Goal: Transaction & Acquisition: Book appointment/travel/reservation

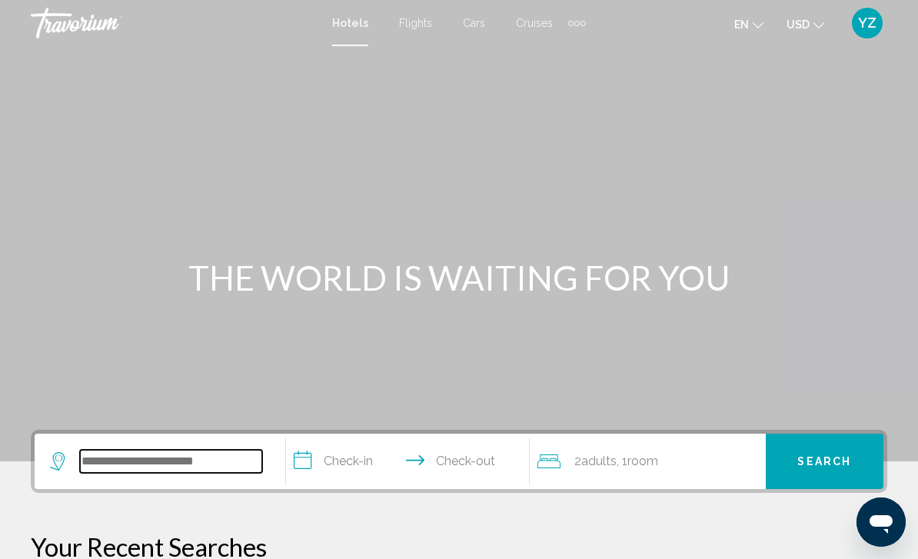
click at [167, 465] on input "Search widget" at bounding box center [171, 461] width 182 height 23
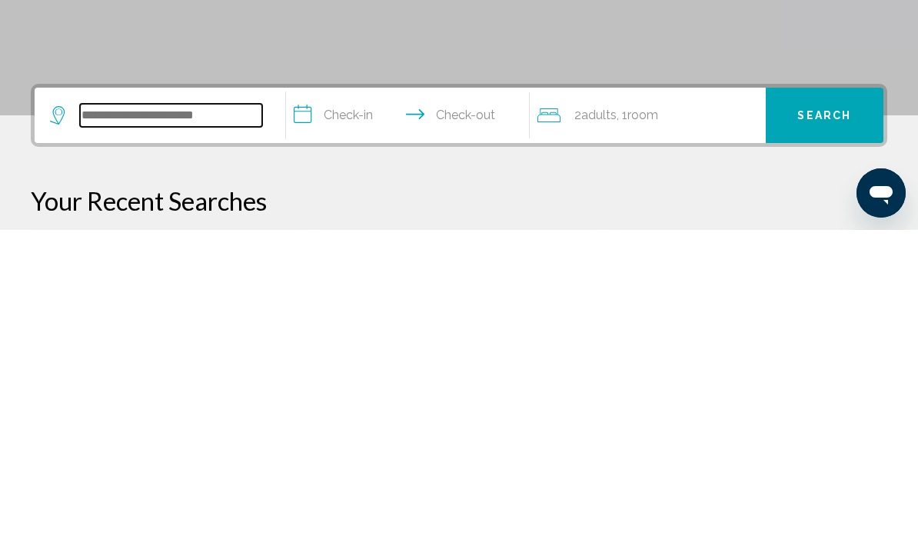
scroll to position [92, 0]
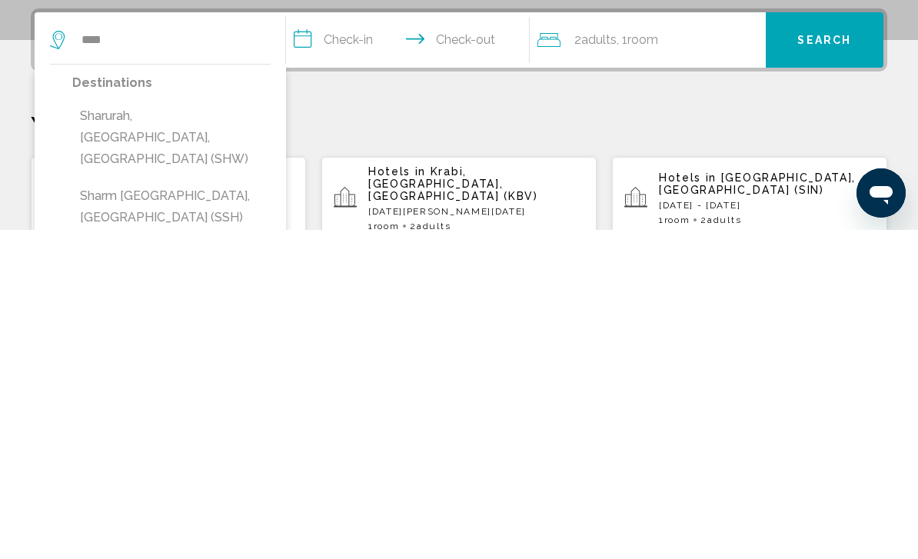
click at [245, 510] on button "Sharm [GEOGRAPHIC_DATA], [GEOGRAPHIC_DATA] (SSH)" at bounding box center [171, 535] width 198 height 51
type input "**********"
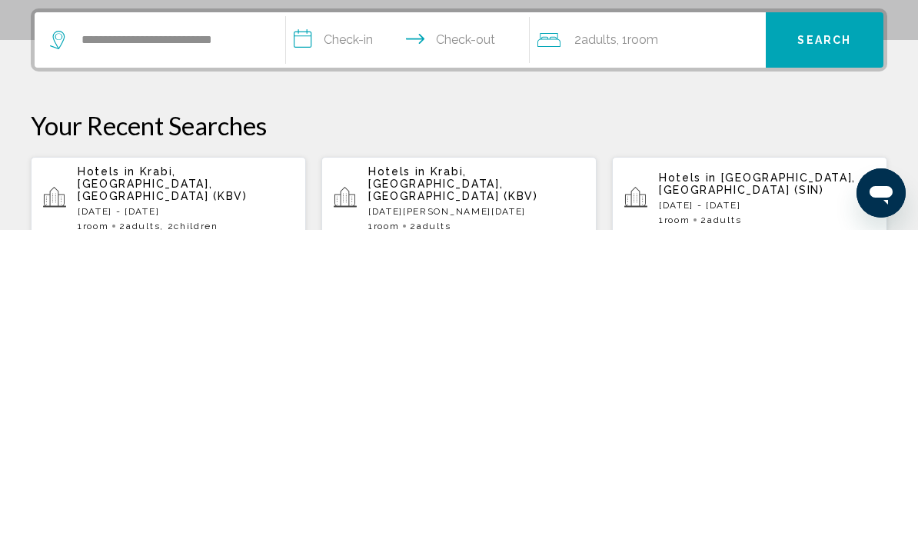
click at [308, 341] on input "**********" at bounding box center [411, 371] width 250 height 60
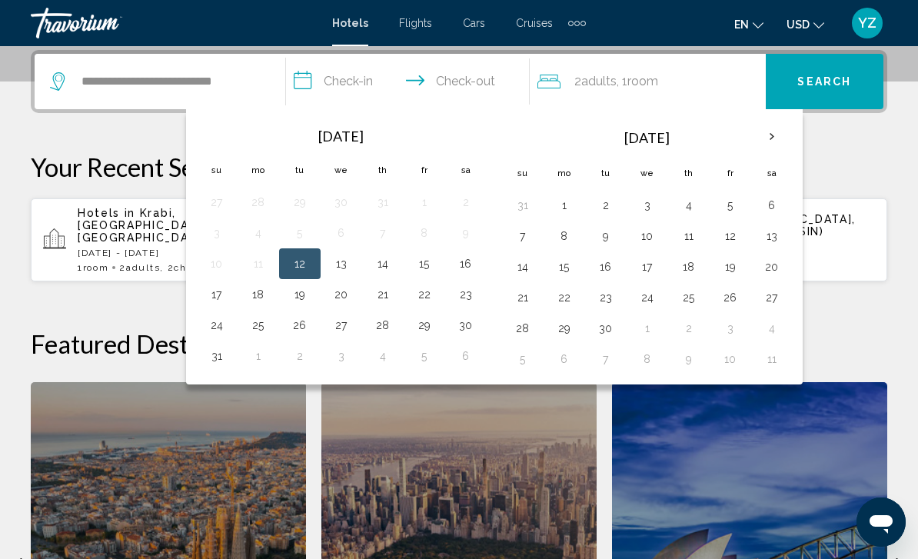
click at [471, 266] on button "16" at bounding box center [465, 264] width 25 height 22
click at [264, 328] on button "25" at bounding box center [258, 325] width 25 height 22
type input "**********"
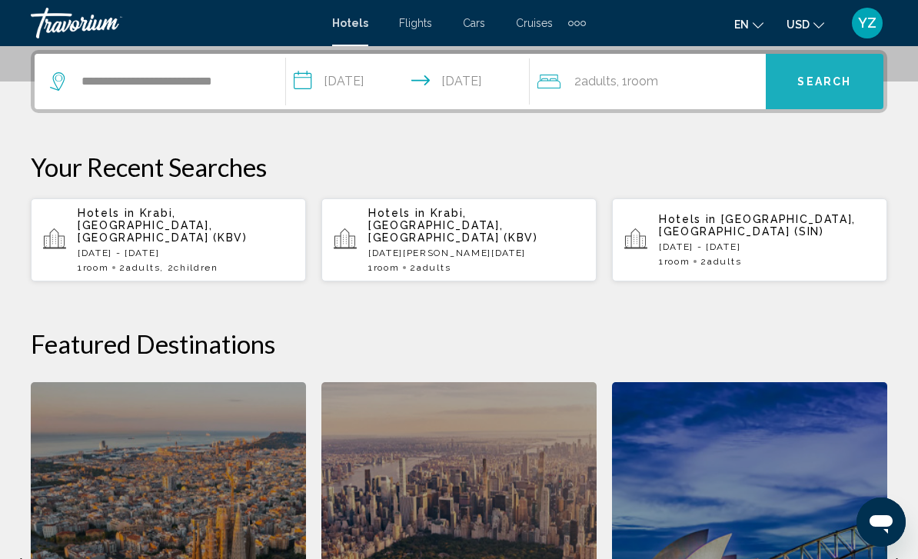
click at [831, 81] on span "Search" at bounding box center [824, 82] width 54 height 12
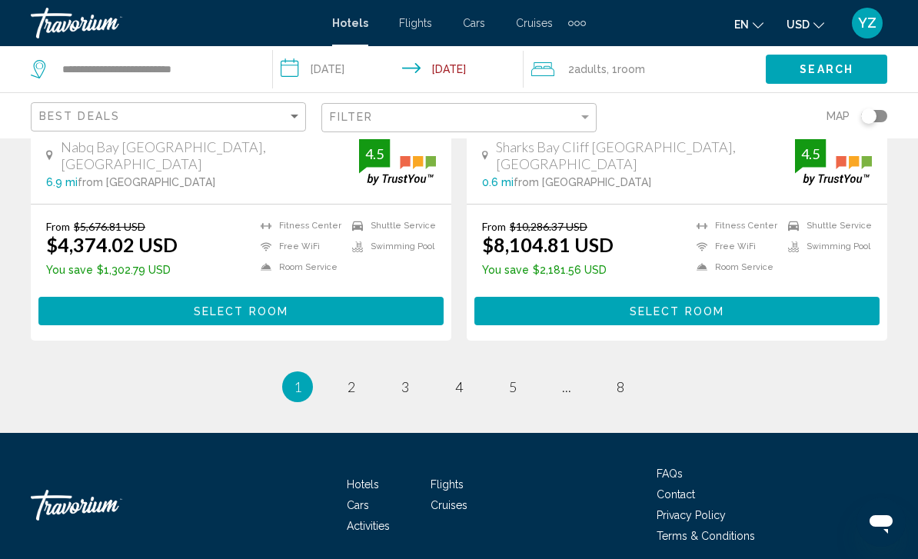
scroll to position [3129, 0]
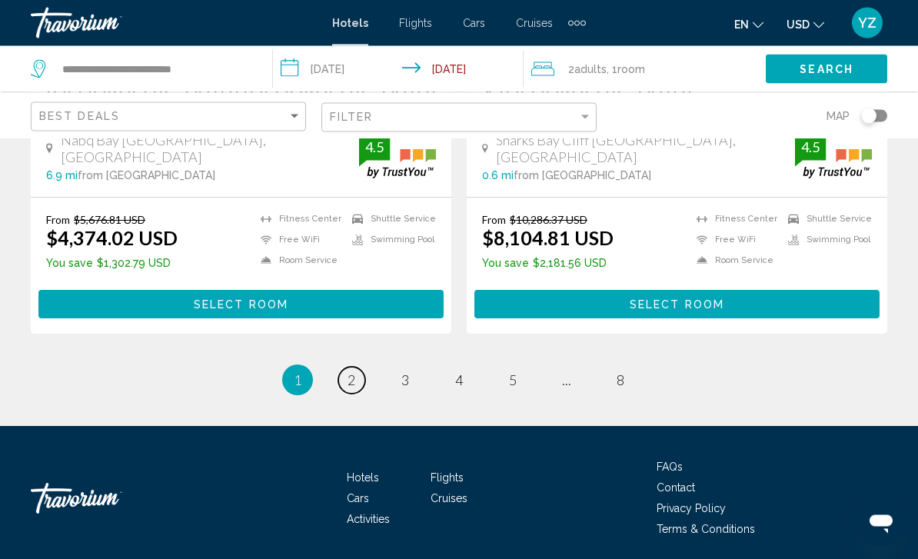
click at [356, 387] on link "page 2" at bounding box center [351, 380] width 27 height 27
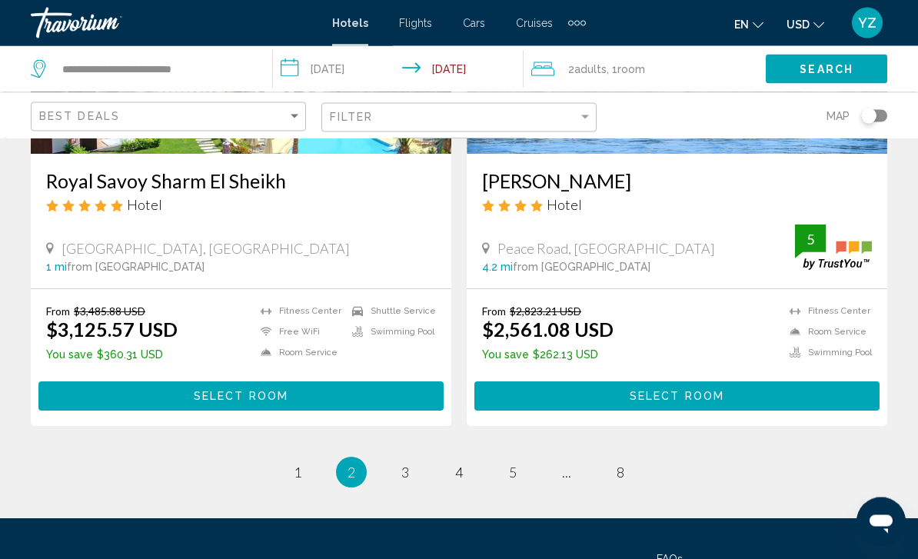
scroll to position [3145, 0]
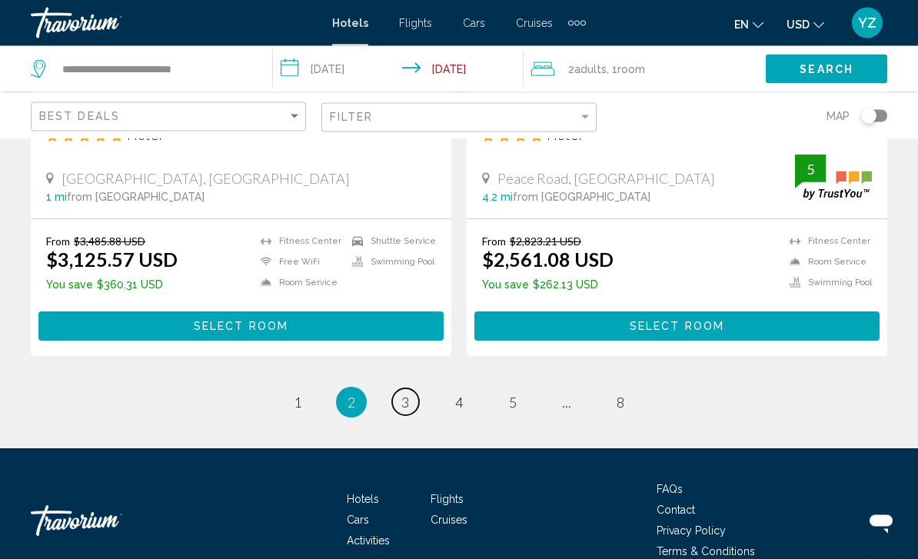
click at [409, 389] on link "page 3" at bounding box center [405, 402] width 27 height 27
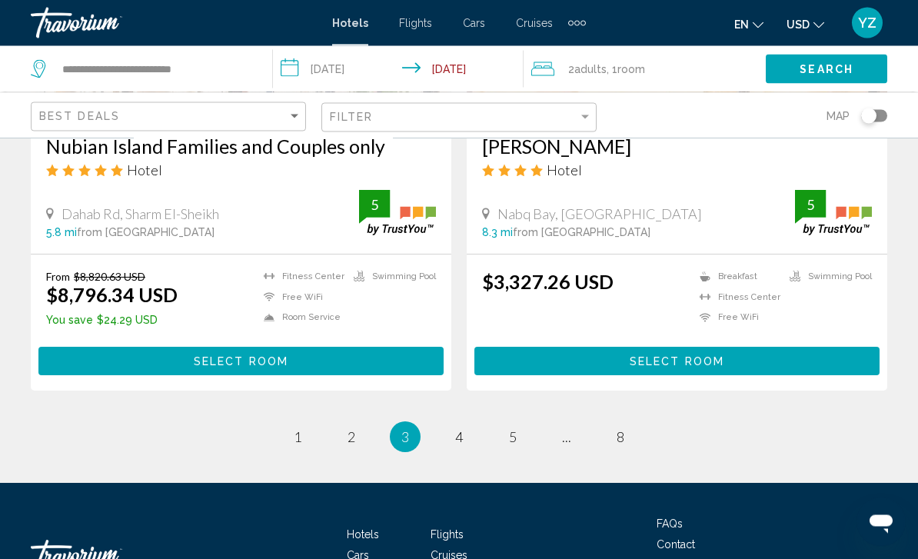
scroll to position [3072, 0]
click at [457, 445] on span "4" at bounding box center [459, 436] width 8 height 17
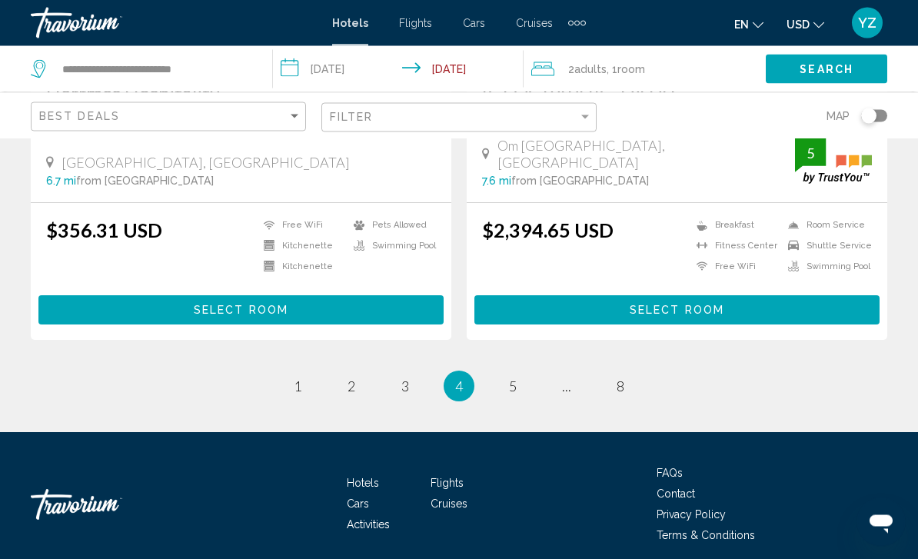
scroll to position [3155, 0]
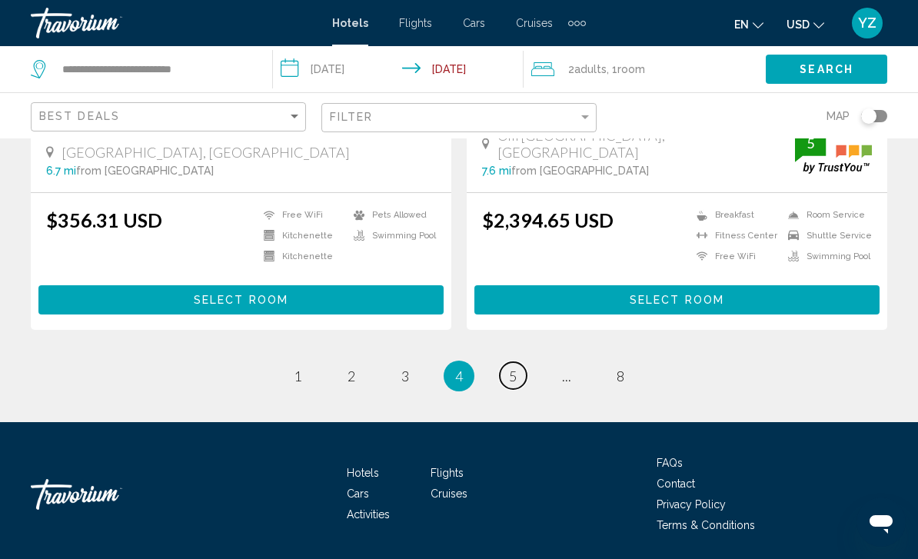
click at [521, 389] on link "page 5" at bounding box center [513, 375] width 27 height 27
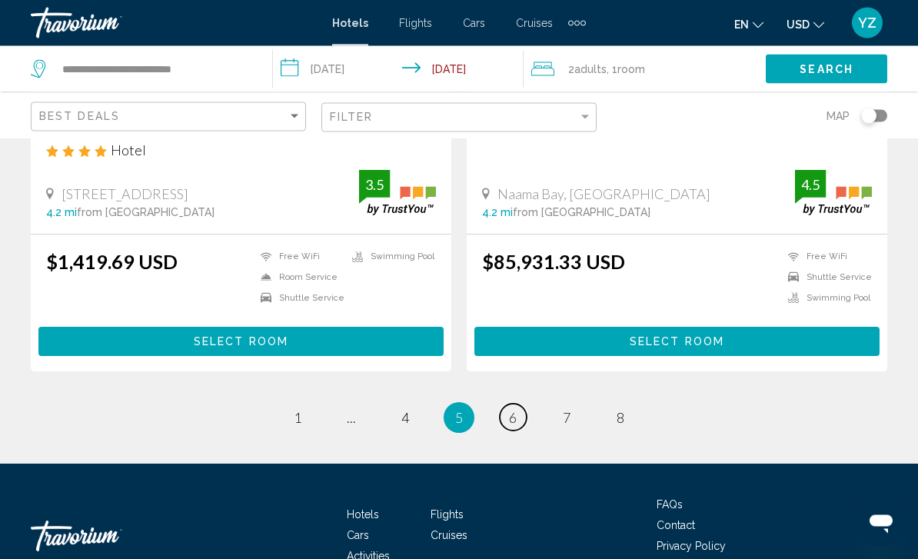
scroll to position [3163, 0]
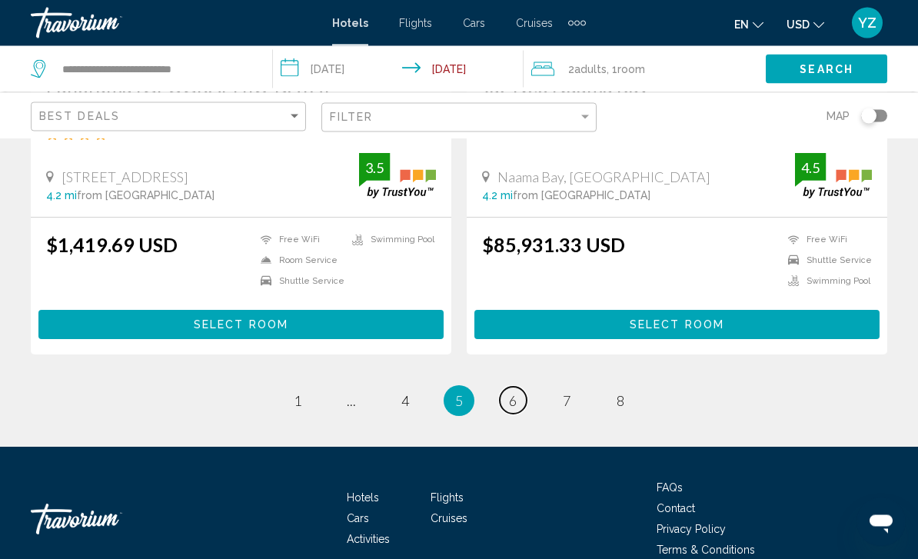
click at [518, 387] on link "page 6" at bounding box center [513, 400] width 27 height 27
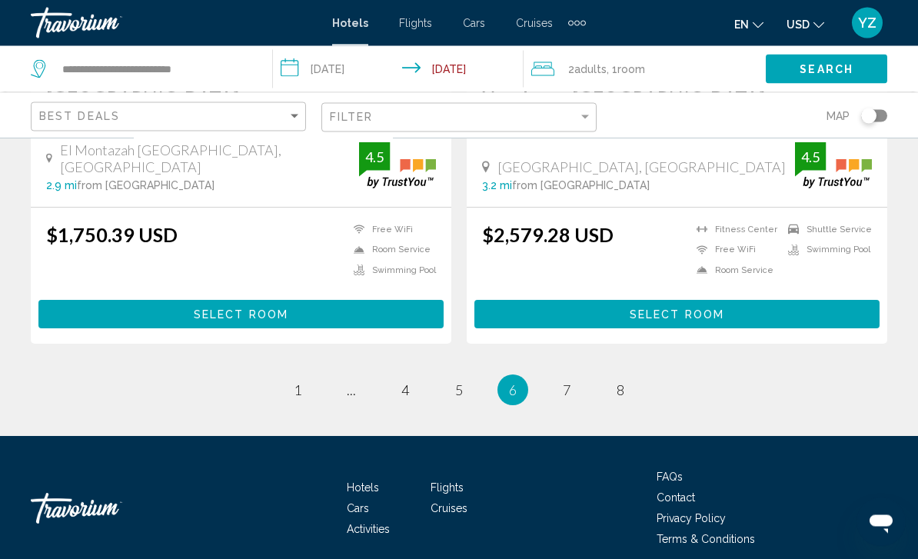
scroll to position [3139, 0]
click at [573, 387] on link "page 7" at bounding box center [566, 390] width 27 height 27
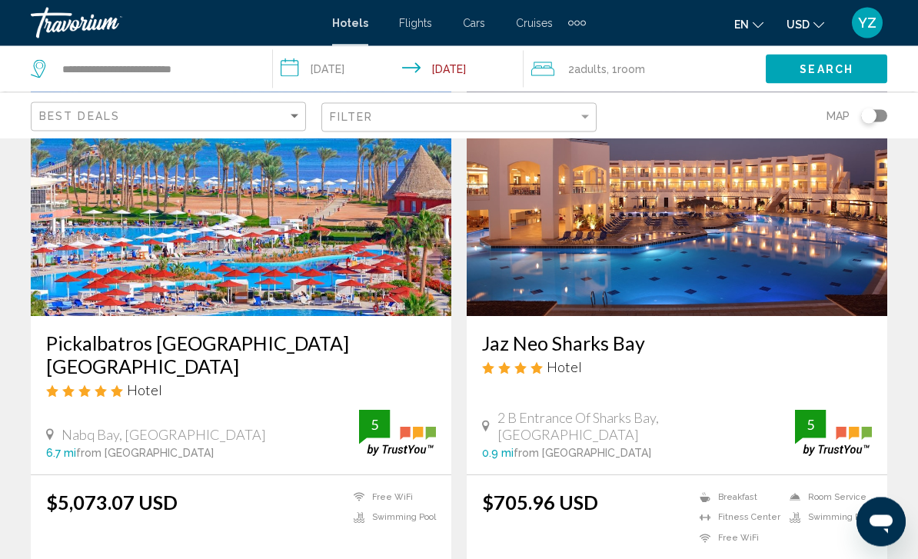
scroll to position [2384, 0]
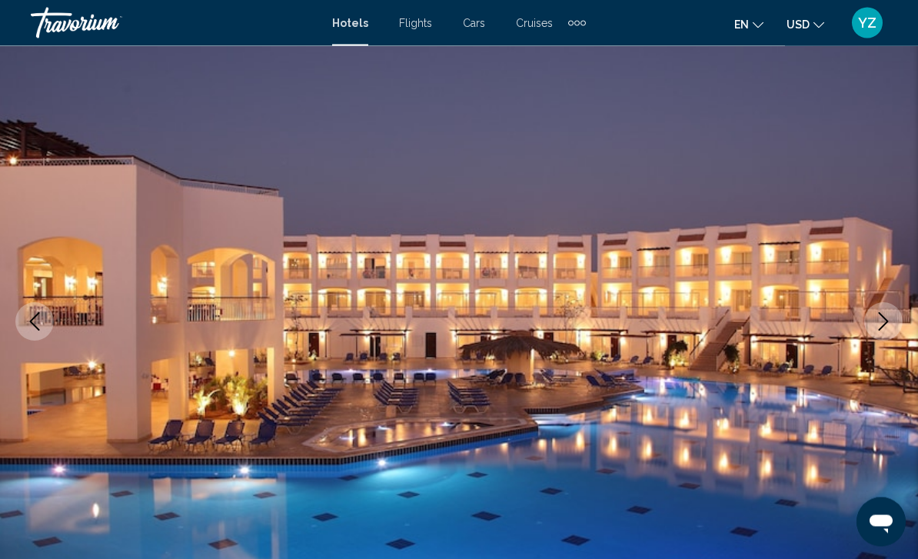
scroll to position [91, 0]
click at [891, 339] on img "Main content" at bounding box center [459, 320] width 918 height 730
click at [891, 334] on button "Next image" at bounding box center [883, 320] width 38 height 38
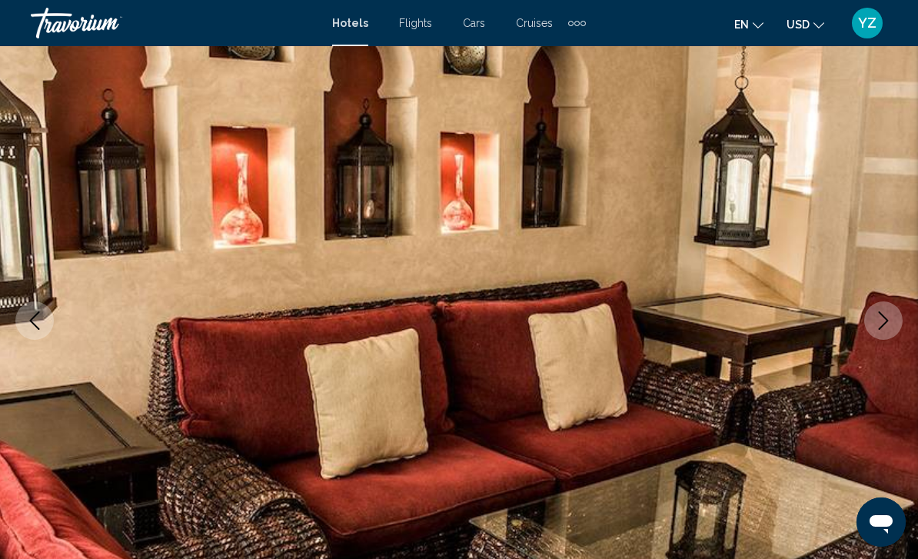
click at [885, 330] on button "Next image" at bounding box center [883, 320] width 38 height 38
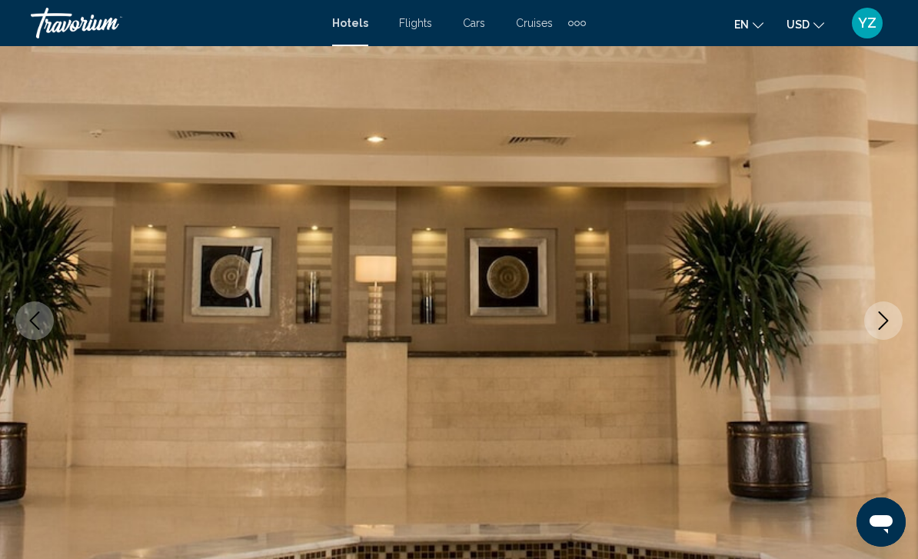
click at [885, 333] on button "Next image" at bounding box center [883, 320] width 38 height 38
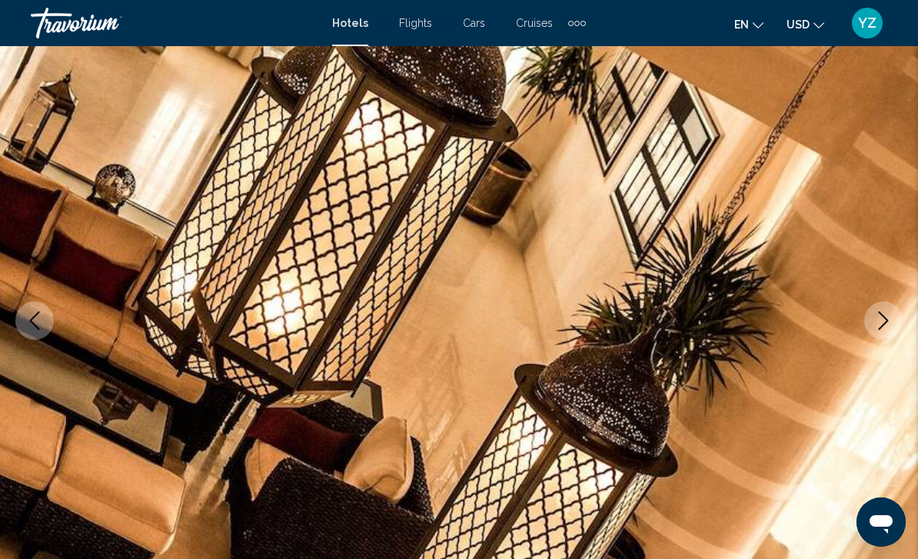
click at [887, 335] on button "Next image" at bounding box center [883, 320] width 38 height 38
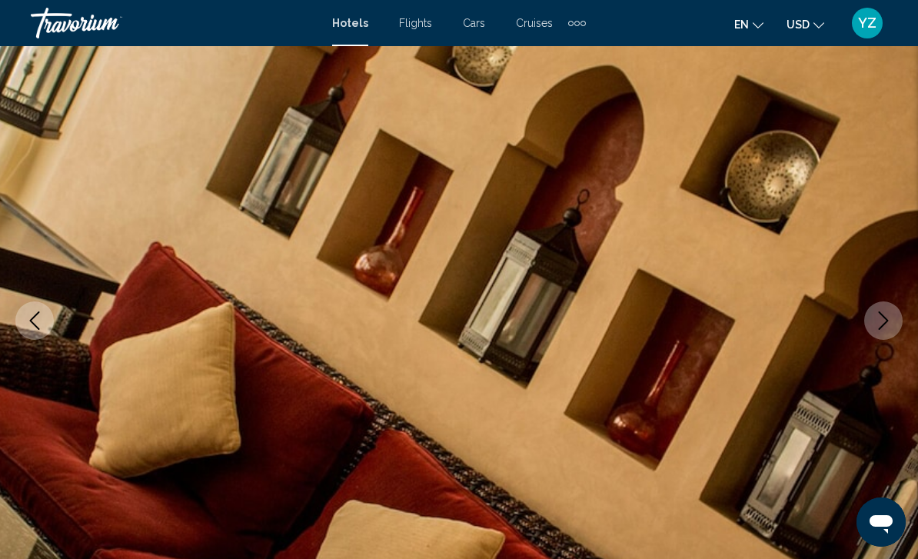
click at [883, 327] on icon "Next image" at bounding box center [883, 320] width 18 height 18
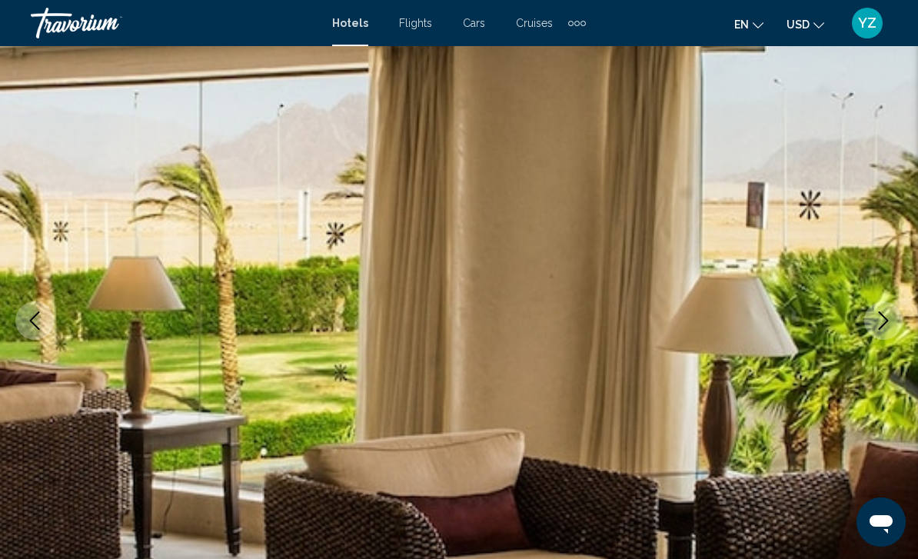
click at [886, 328] on icon "Next image" at bounding box center [883, 320] width 18 height 18
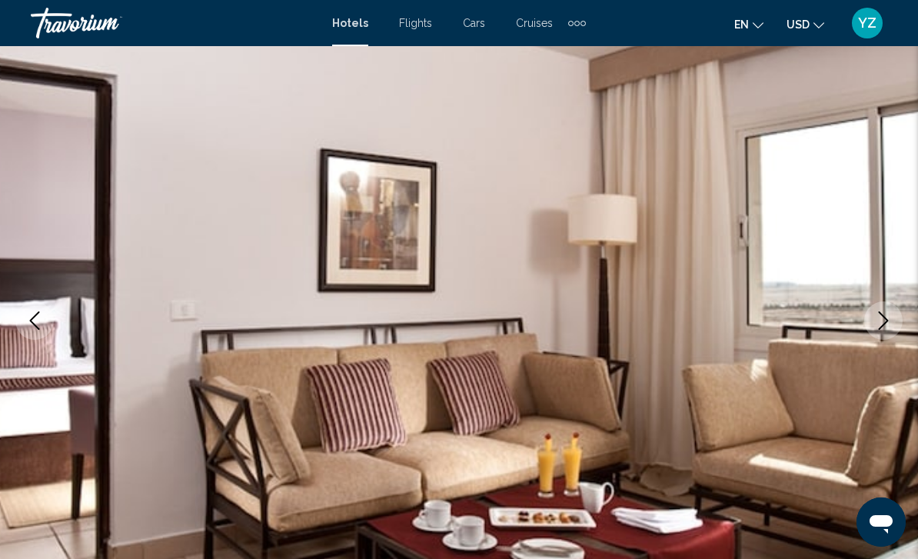
click at [889, 329] on icon "Next image" at bounding box center [883, 320] width 18 height 18
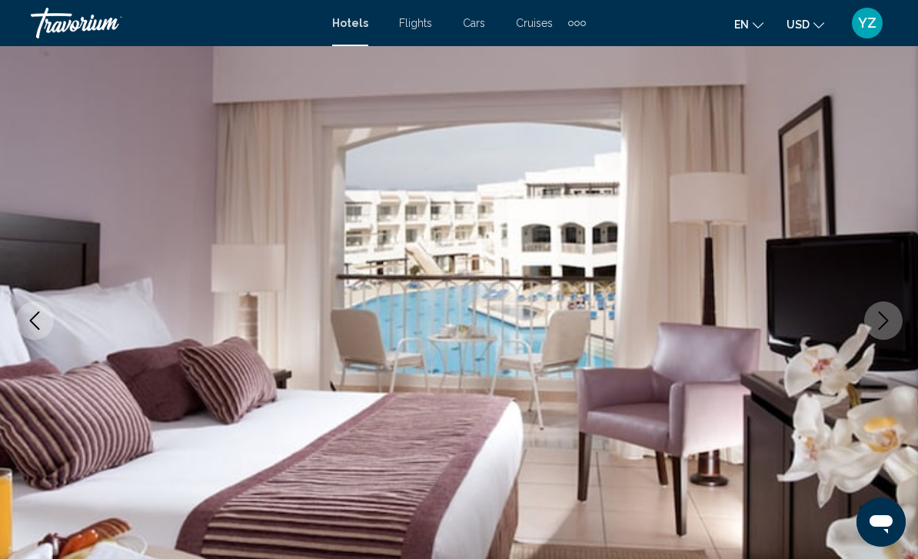
click at [885, 334] on button "Next image" at bounding box center [883, 320] width 38 height 38
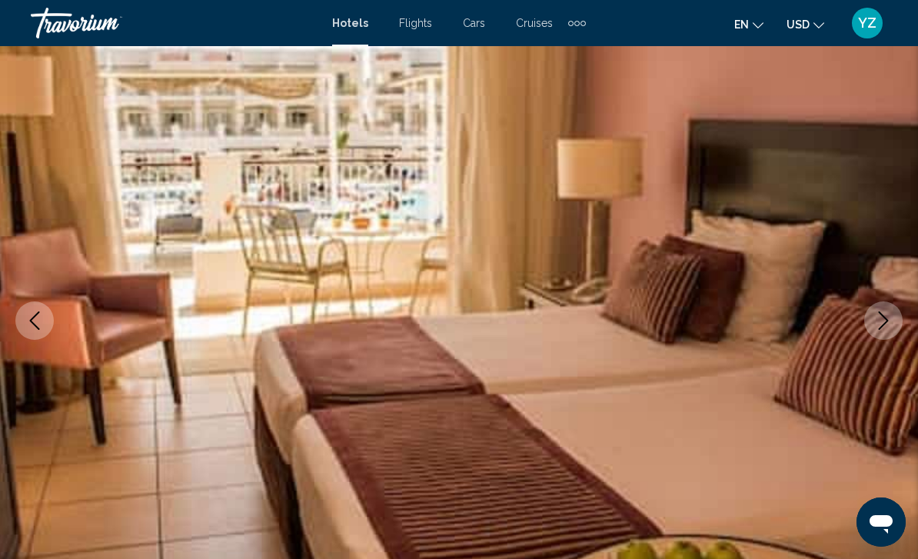
click at [895, 347] on img "Main content" at bounding box center [459, 320] width 918 height 730
click at [888, 338] on button "Next image" at bounding box center [883, 320] width 38 height 38
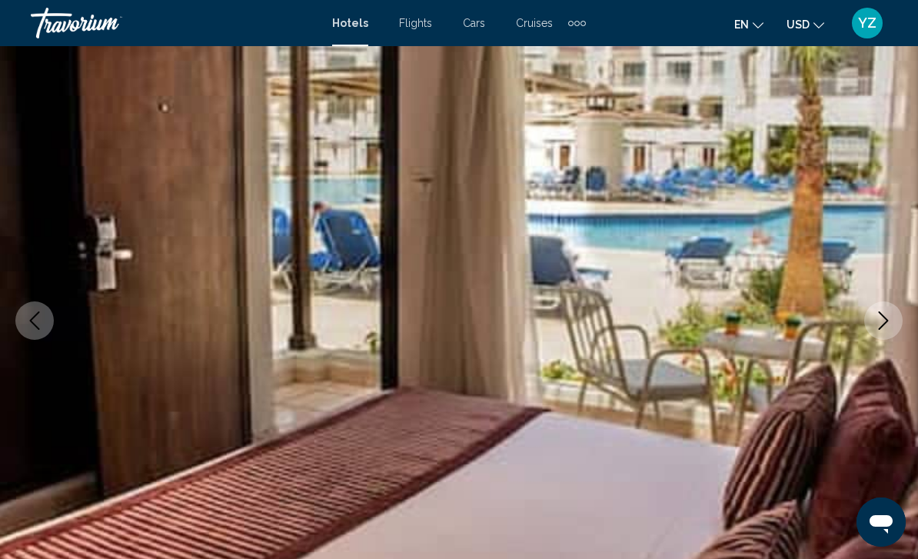
click at [886, 330] on button "Next image" at bounding box center [883, 320] width 38 height 38
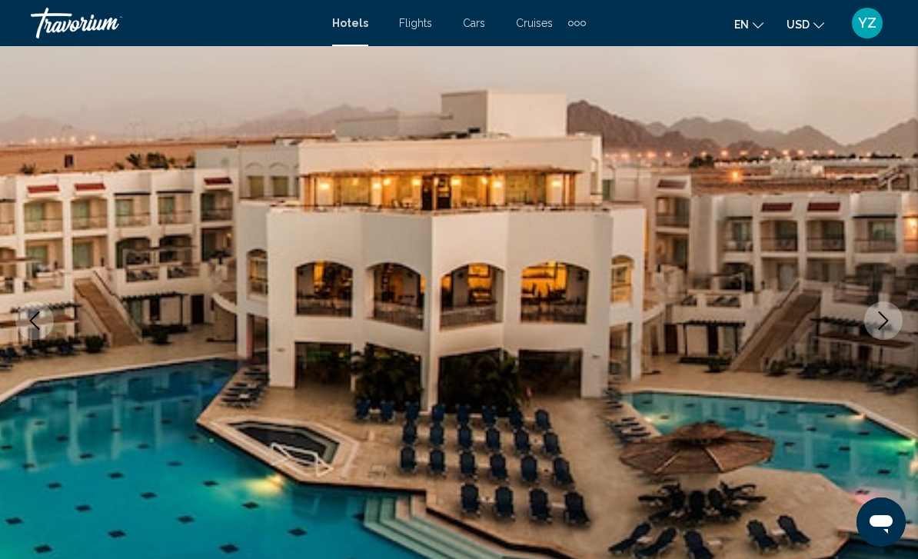
click at [891, 323] on icon "Next image" at bounding box center [883, 320] width 18 height 18
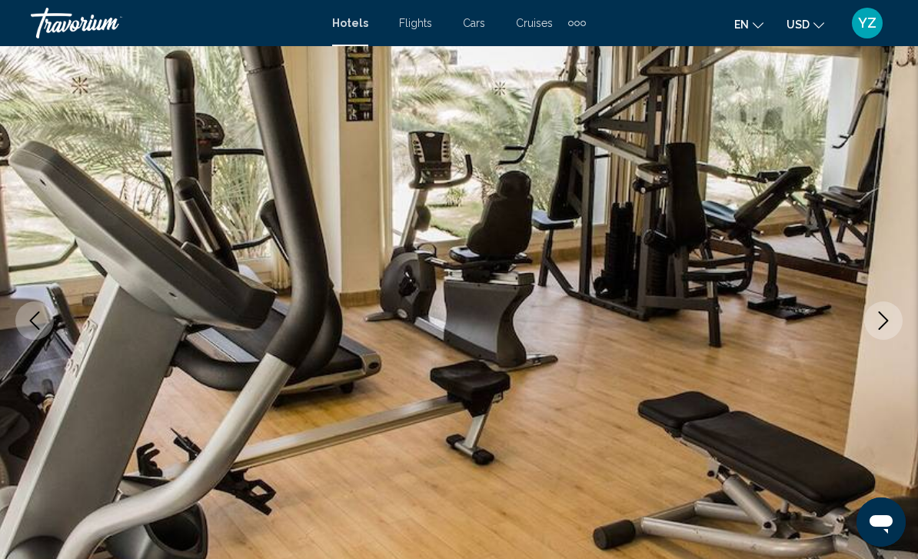
click at [895, 324] on button "Next image" at bounding box center [883, 320] width 38 height 38
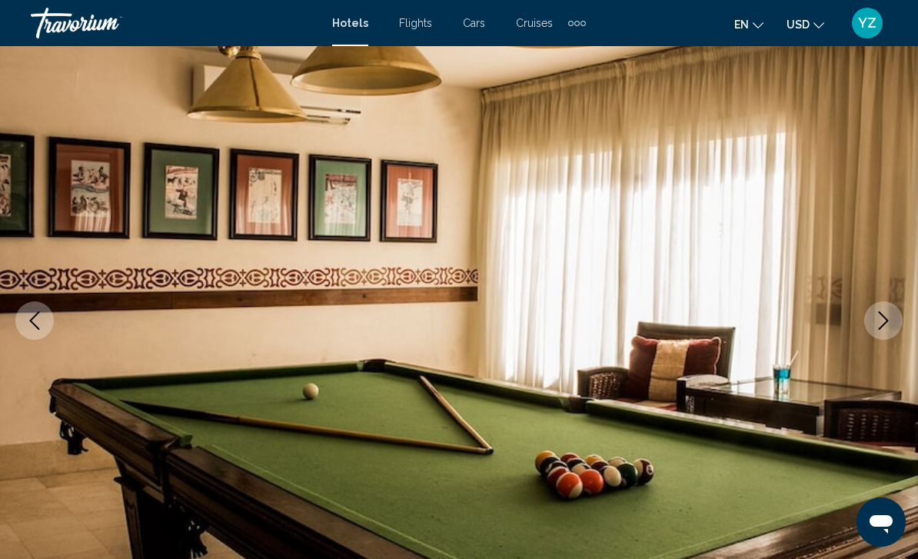
click at [886, 330] on button "Next image" at bounding box center [883, 320] width 38 height 38
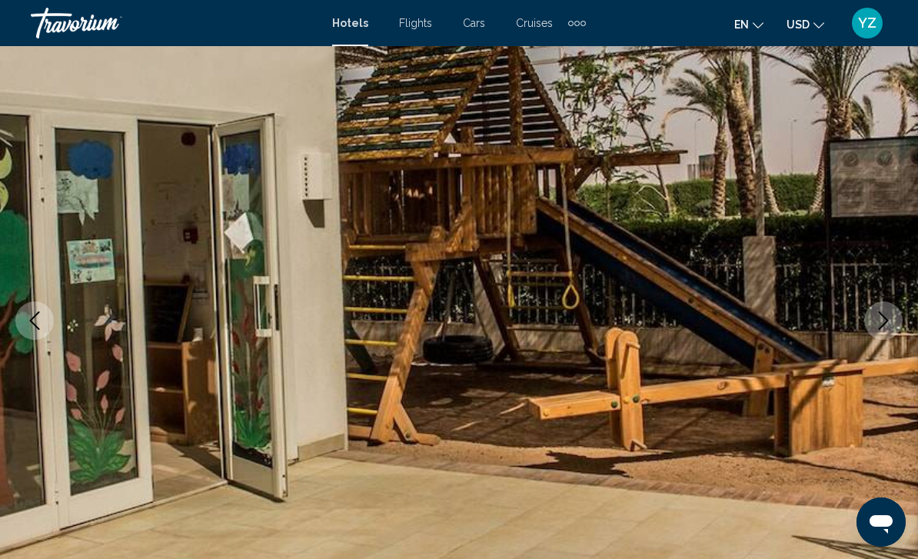
click at [886, 329] on icon "Next image" at bounding box center [883, 320] width 18 height 18
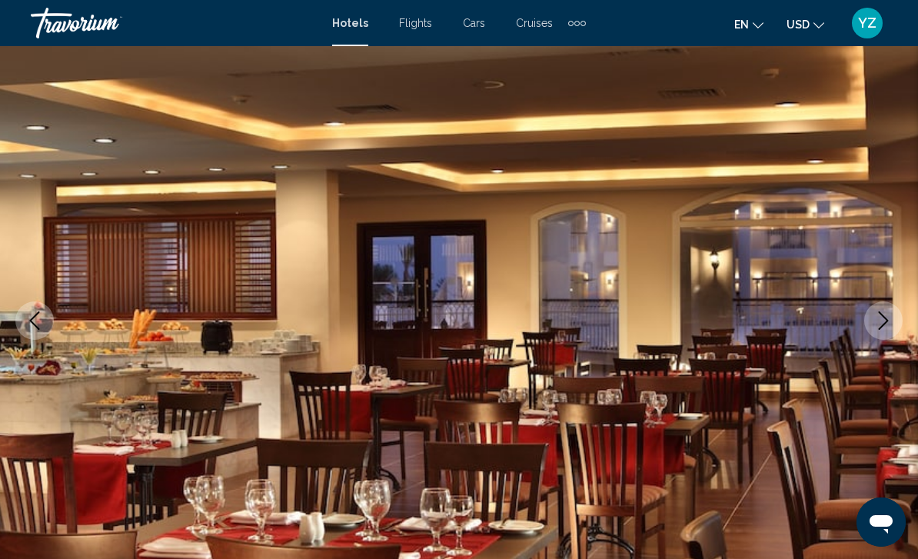
click at [887, 336] on button "Next image" at bounding box center [883, 320] width 38 height 38
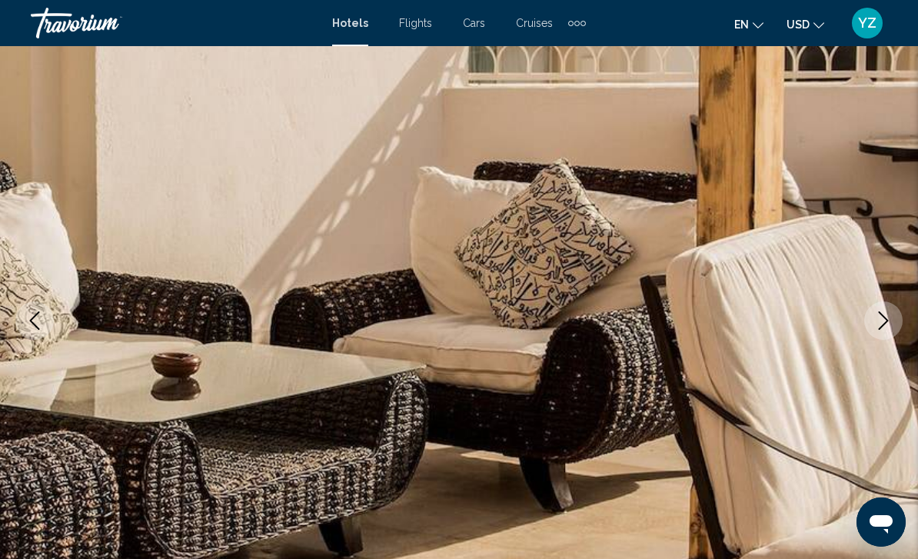
click at [886, 342] on img "Main content" at bounding box center [459, 320] width 918 height 730
click at [879, 338] on button "Next image" at bounding box center [883, 320] width 38 height 38
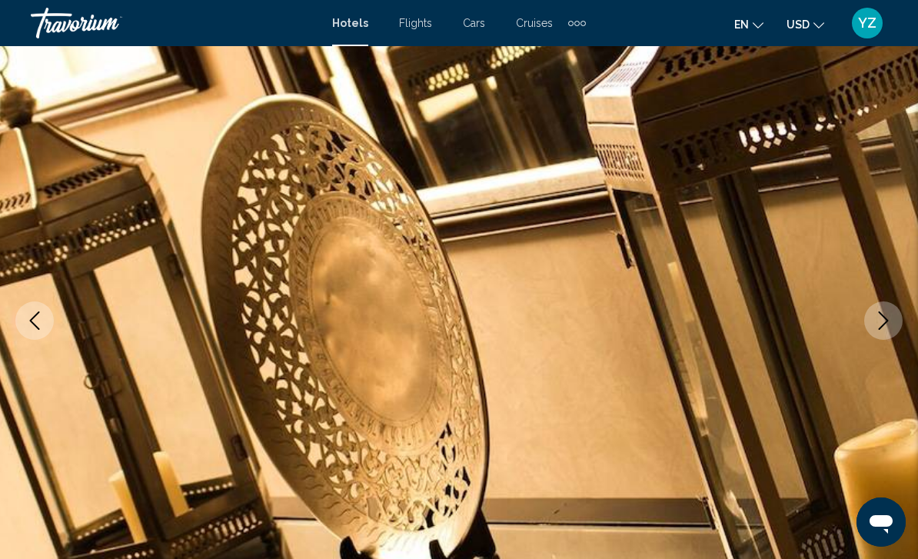
click at [891, 332] on button "Next image" at bounding box center [883, 320] width 38 height 38
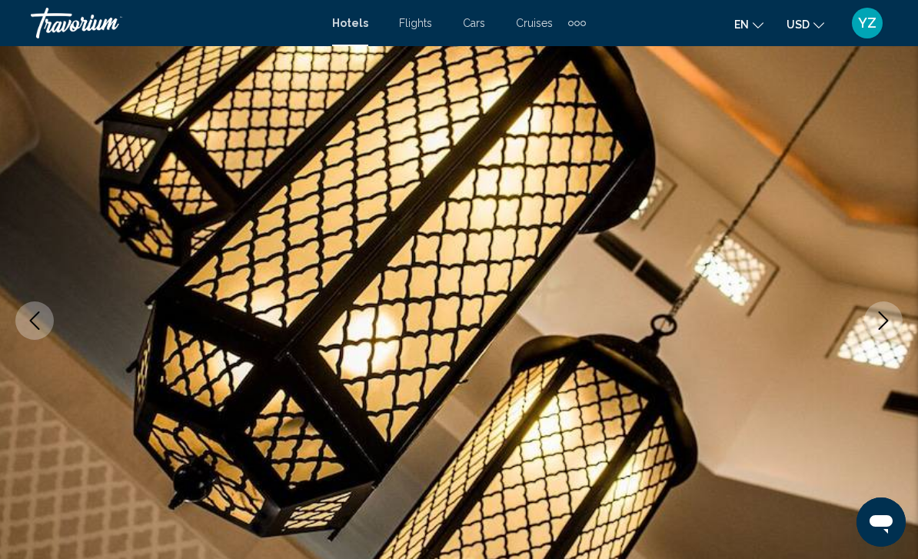
click at [890, 327] on icon "Next image" at bounding box center [883, 320] width 18 height 18
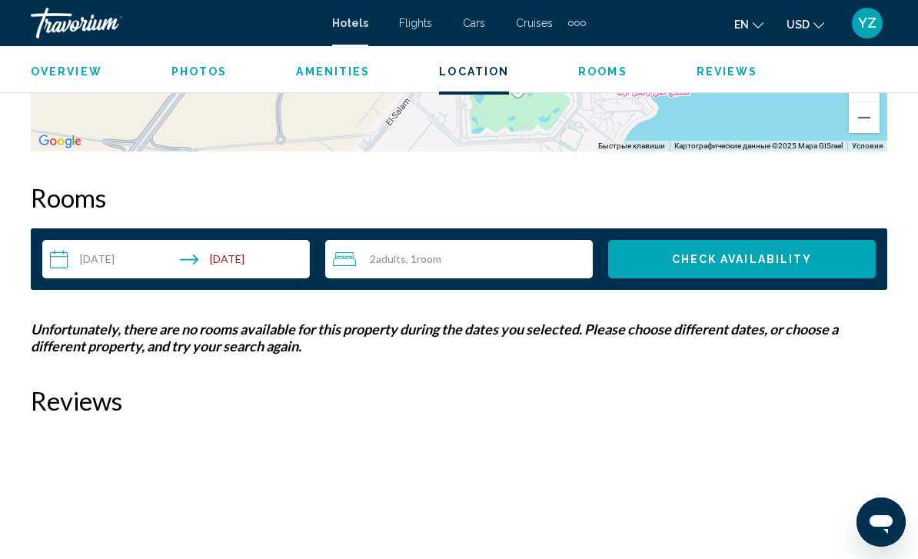
scroll to position [2124, 0]
click at [257, 247] on input "**********" at bounding box center [179, 262] width 274 height 43
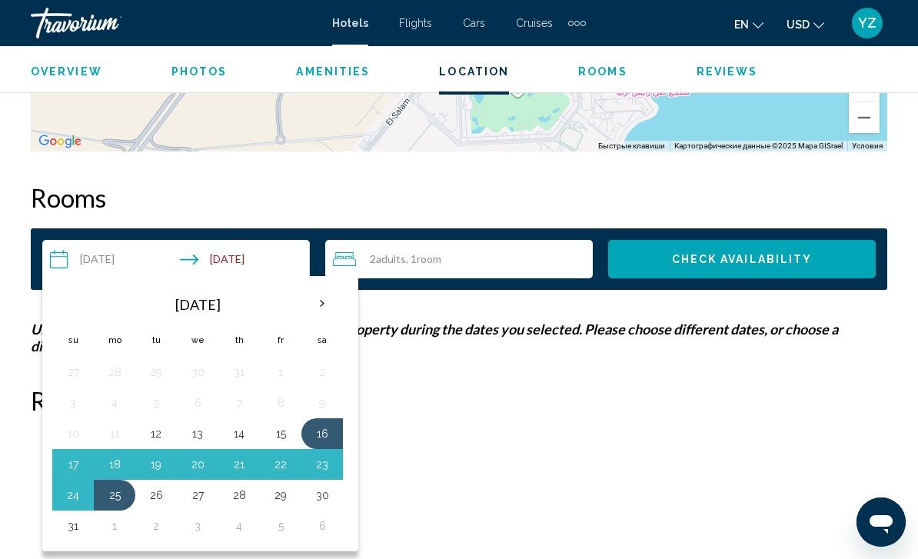
click at [84, 491] on button "24" at bounding box center [73, 495] width 25 height 22
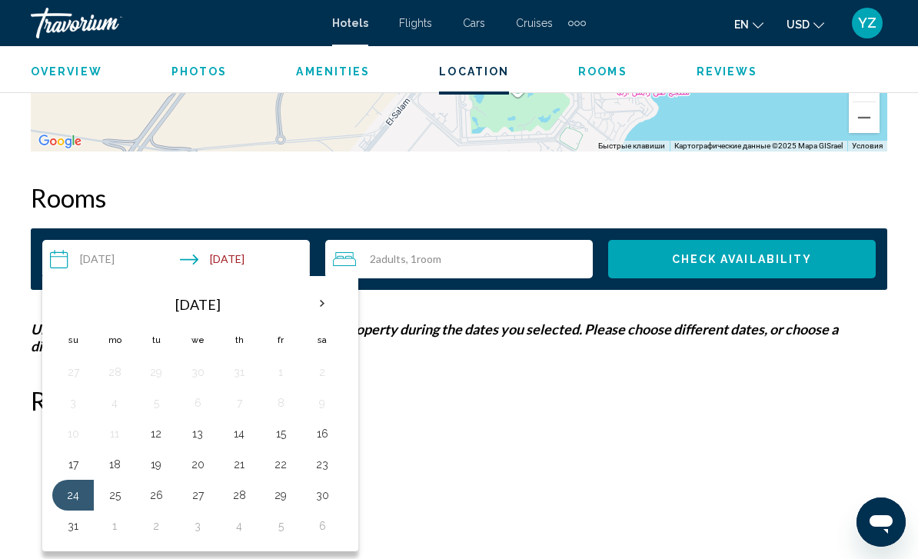
click at [331, 430] on button "16" at bounding box center [322, 434] width 25 height 22
type input "**********"
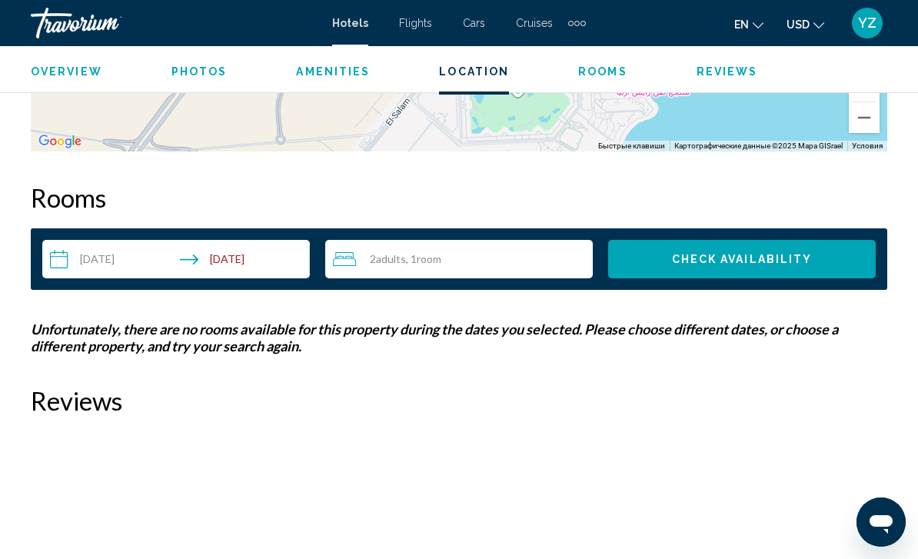
click at [727, 254] on span "Check Availability" at bounding box center [742, 260] width 141 height 12
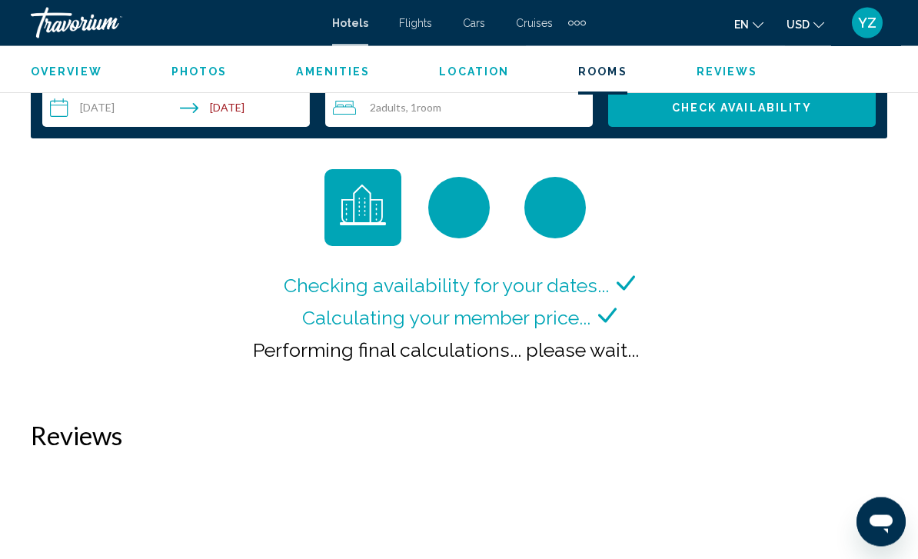
scroll to position [2276, 0]
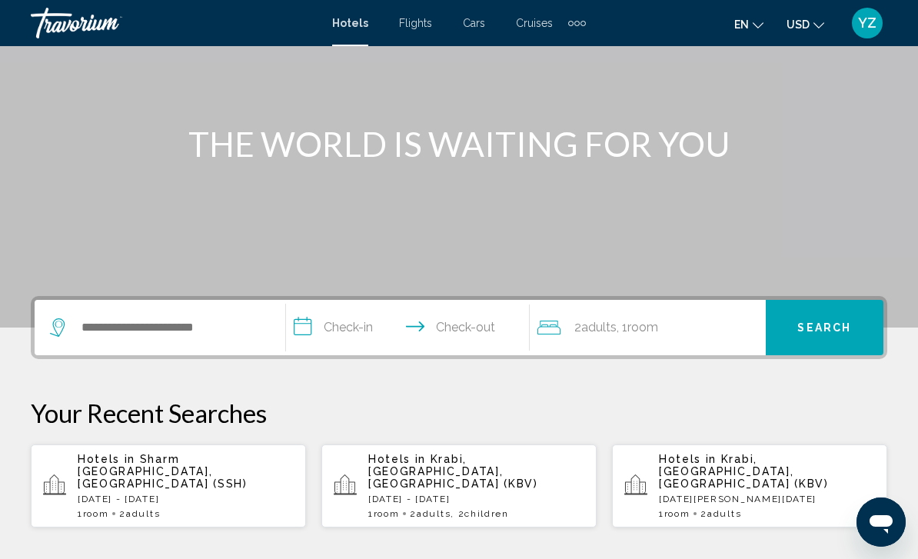
scroll to position [138, 0]
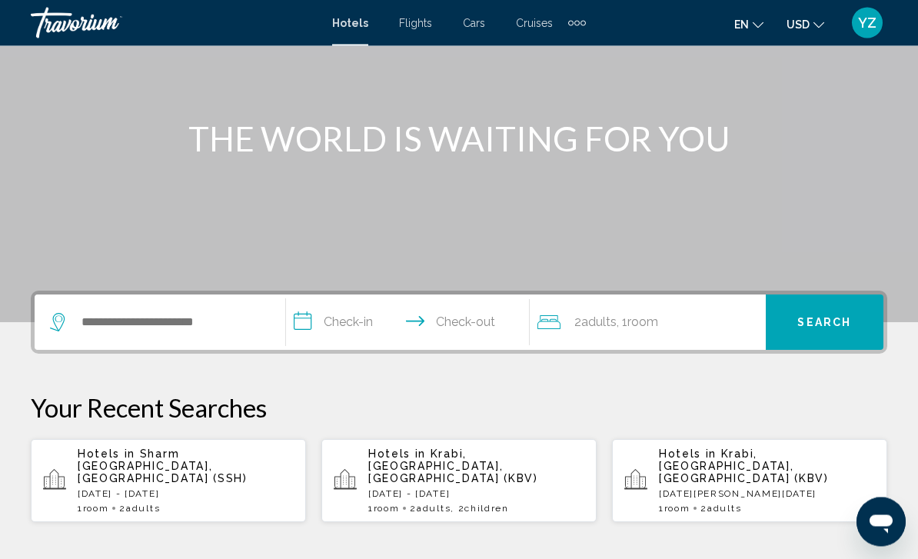
click at [141, 489] on p "[DATE] - [DATE]" at bounding box center [186, 494] width 216 height 11
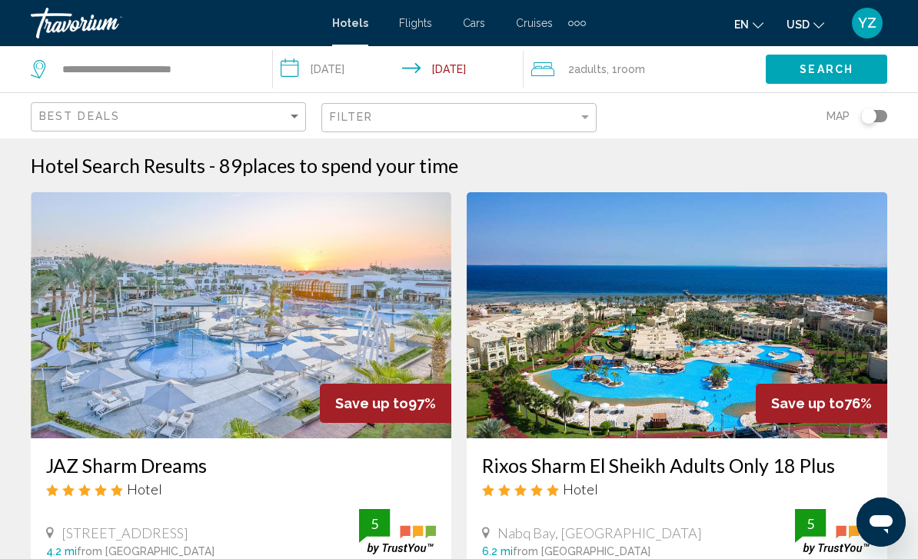
click at [310, 317] on img "Main content" at bounding box center [241, 315] width 420 height 246
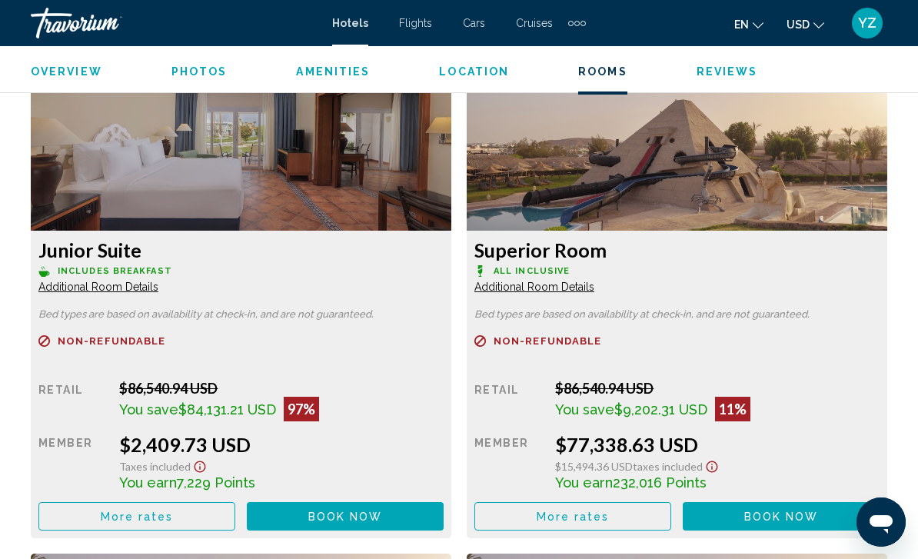
scroll to position [2468, 0]
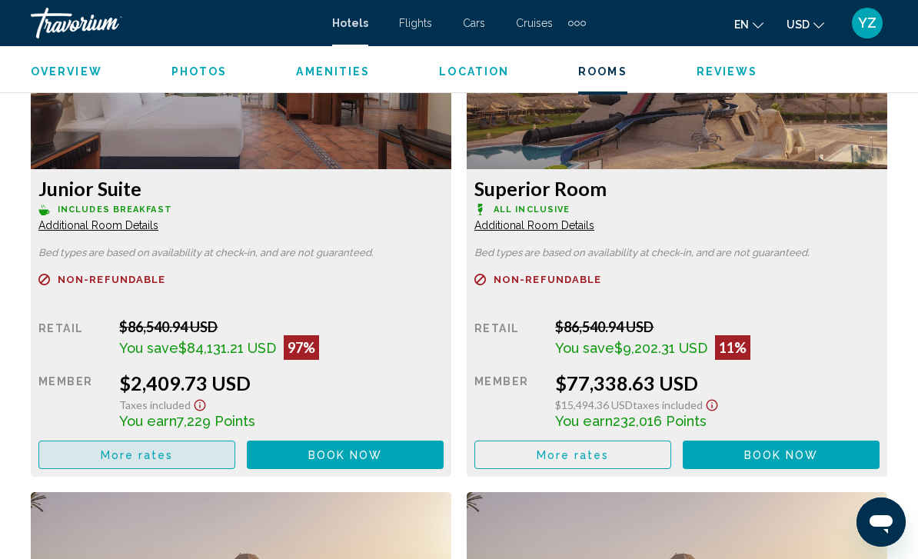
click at [120, 455] on span "More rates" at bounding box center [137, 455] width 73 height 12
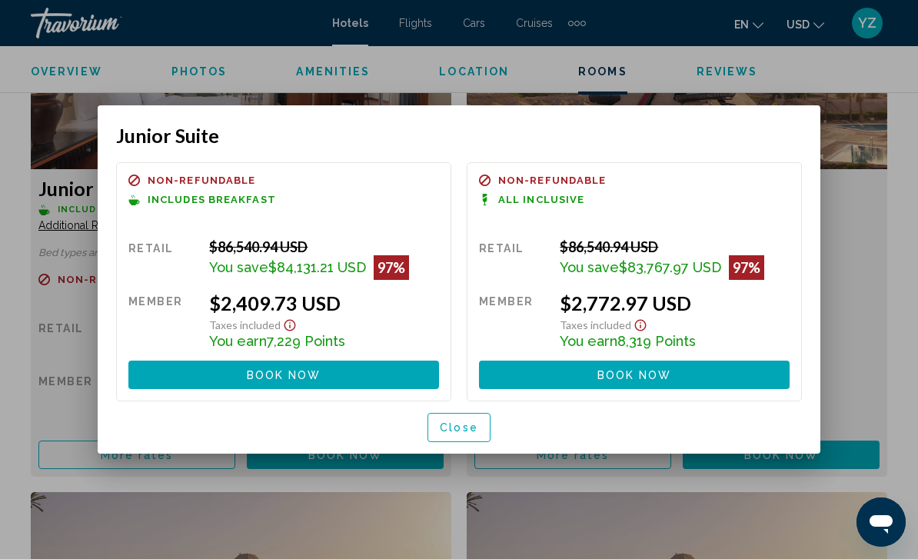
click at [875, 355] on div at bounding box center [459, 279] width 918 height 559
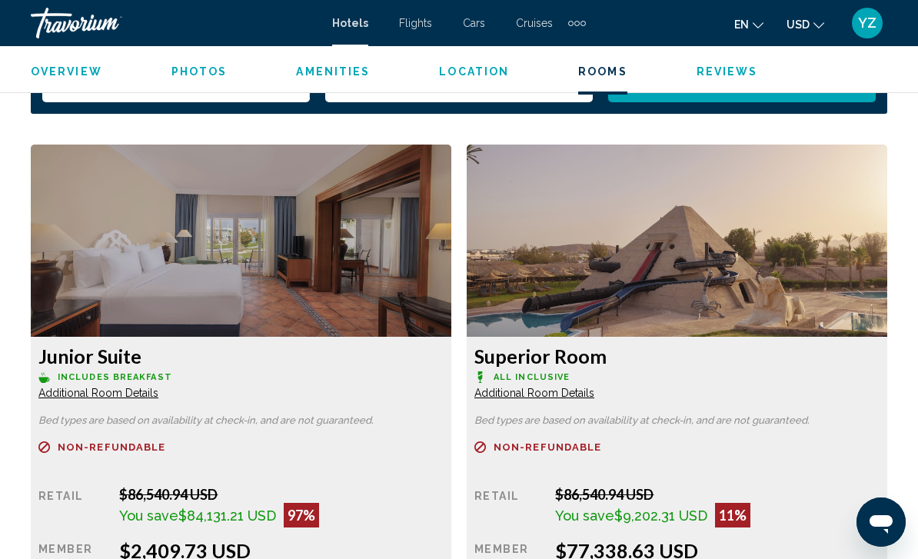
scroll to position [2285, 0]
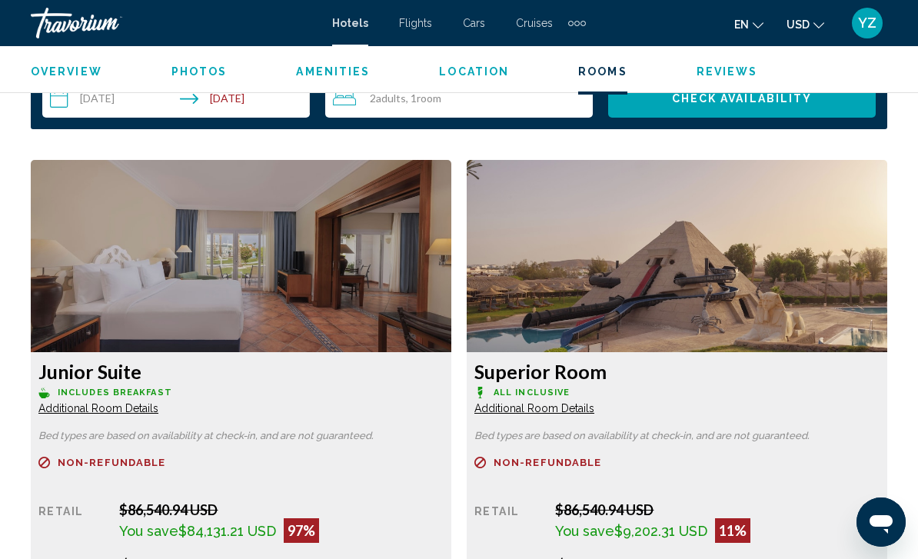
click at [119, 285] on img "Main content" at bounding box center [241, 256] width 420 height 192
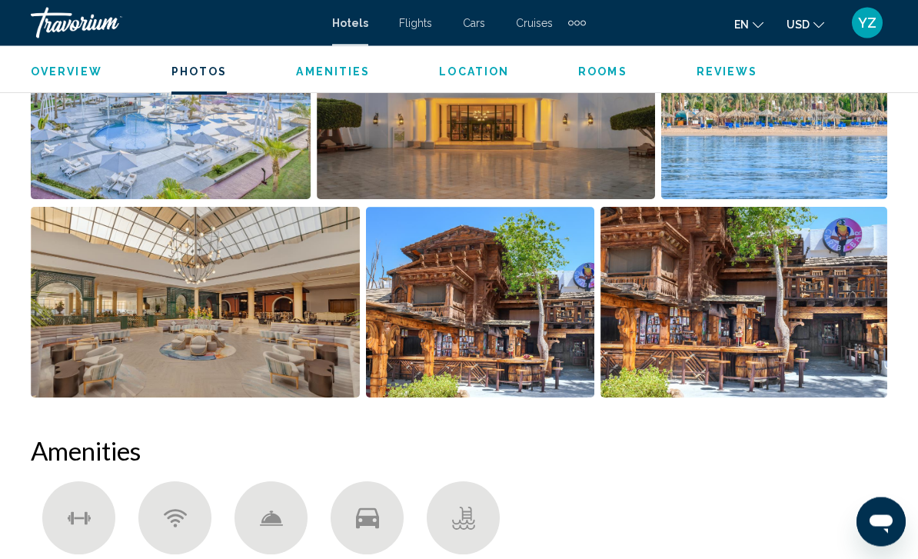
scroll to position [1120, 0]
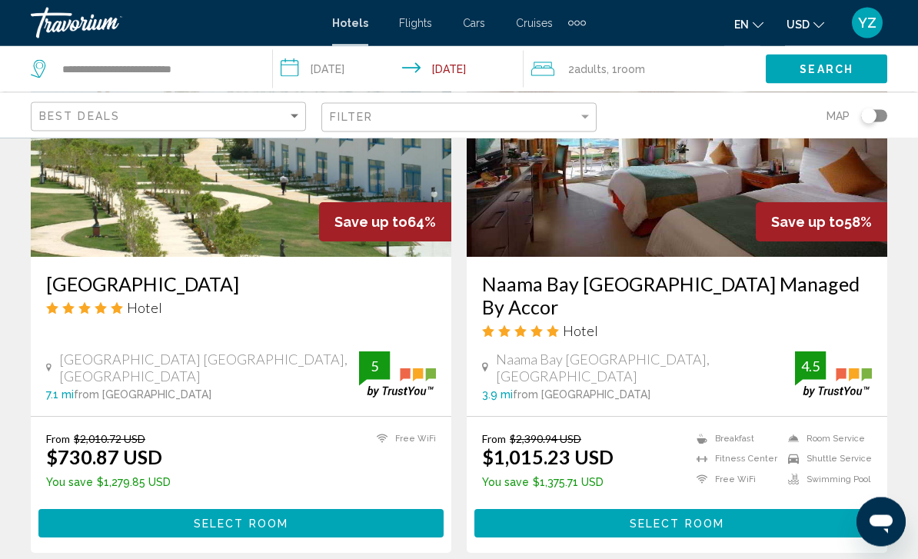
scroll to position [730, 0]
click at [166, 529] on button "Select Room" at bounding box center [240, 523] width 405 height 28
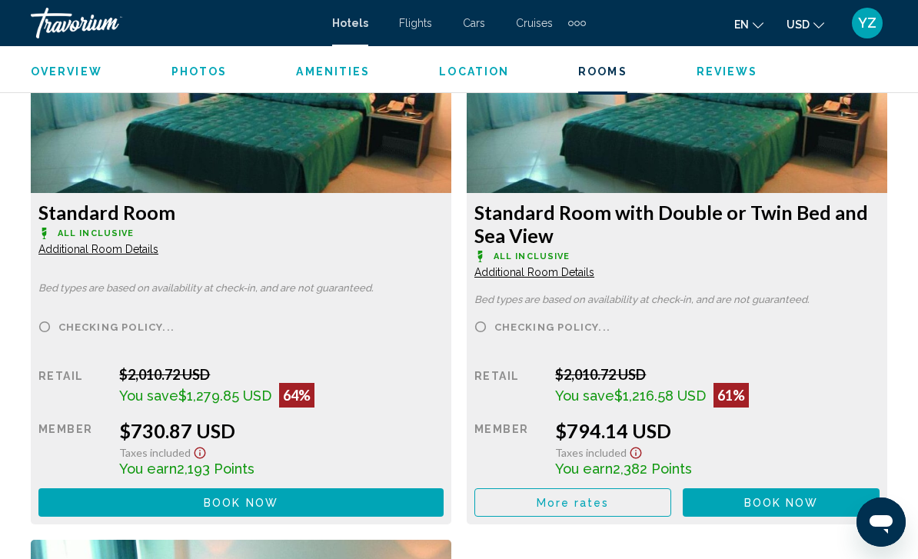
scroll to position [2446, 0]
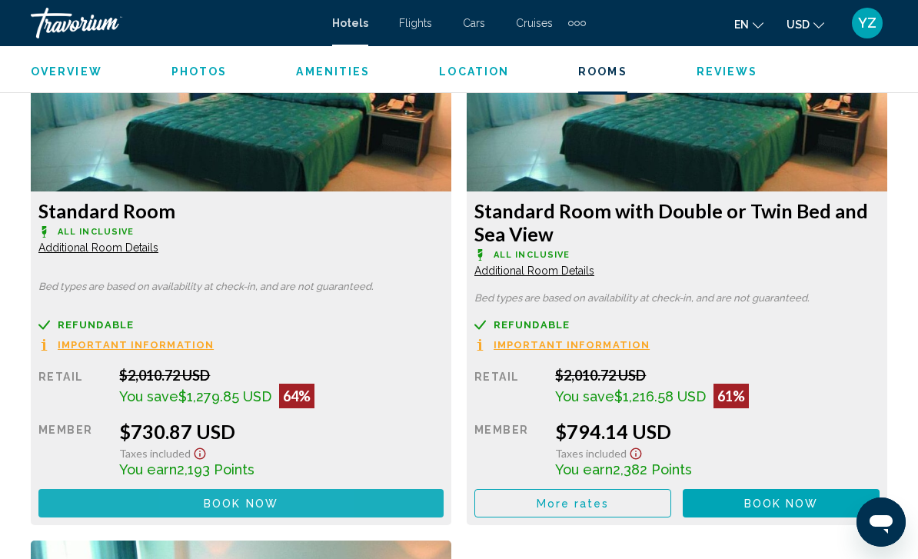
click at [204, 501] on span "Book now" at bounding box center [241, 503] width 75 height 12
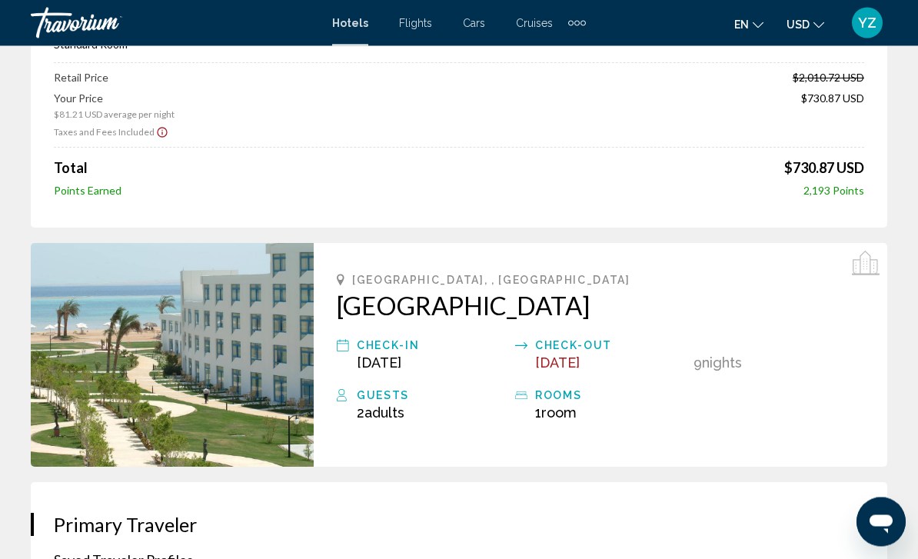
scroll to position [206, 0]
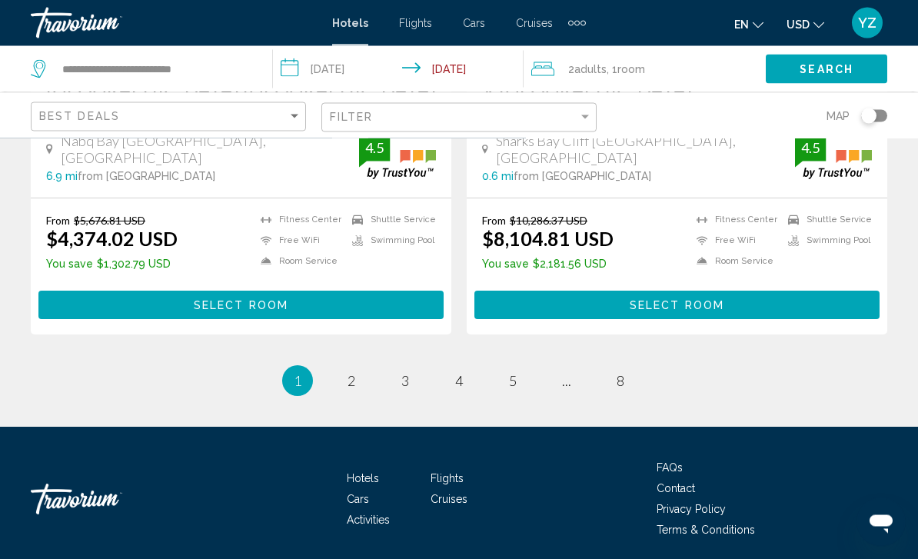
scroll to position [3129, 0]
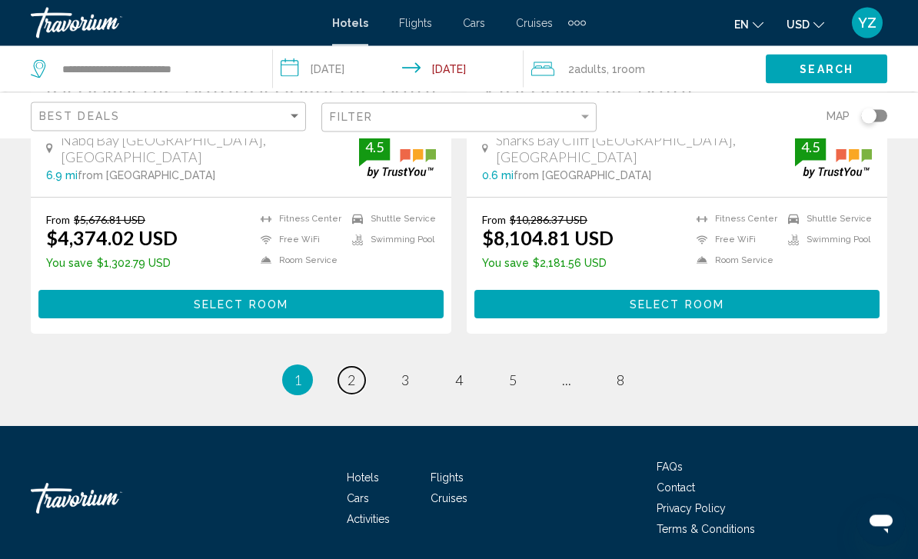
click at [356, 379] on link "page 2" at bounding box center [351, 380] width 27 height 27
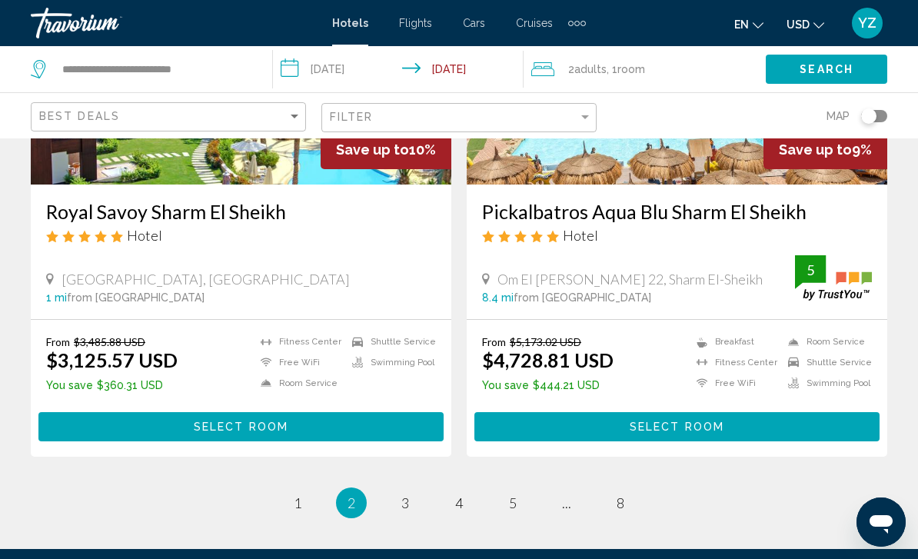
scroll to position [3085, 0]
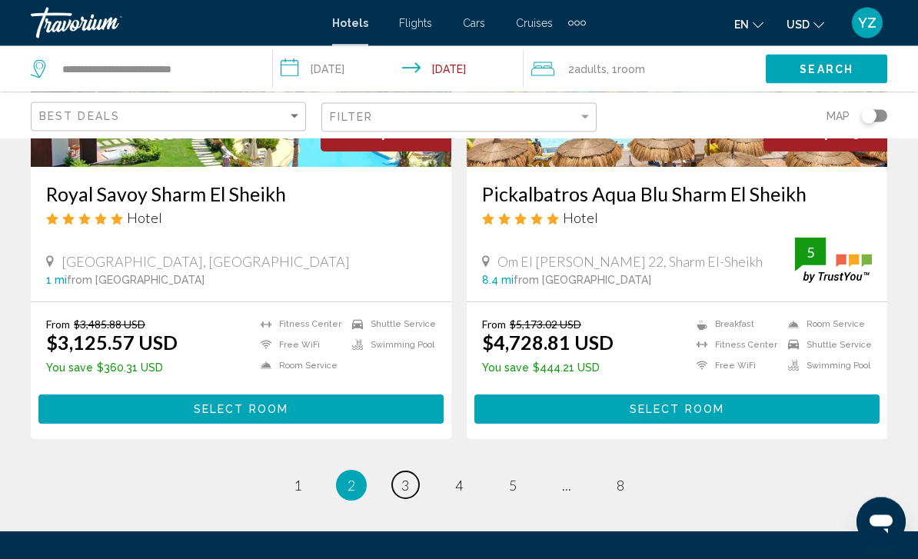
click at [402, 477] on span "3" at bounding box center [405, 485] width 8 height 17
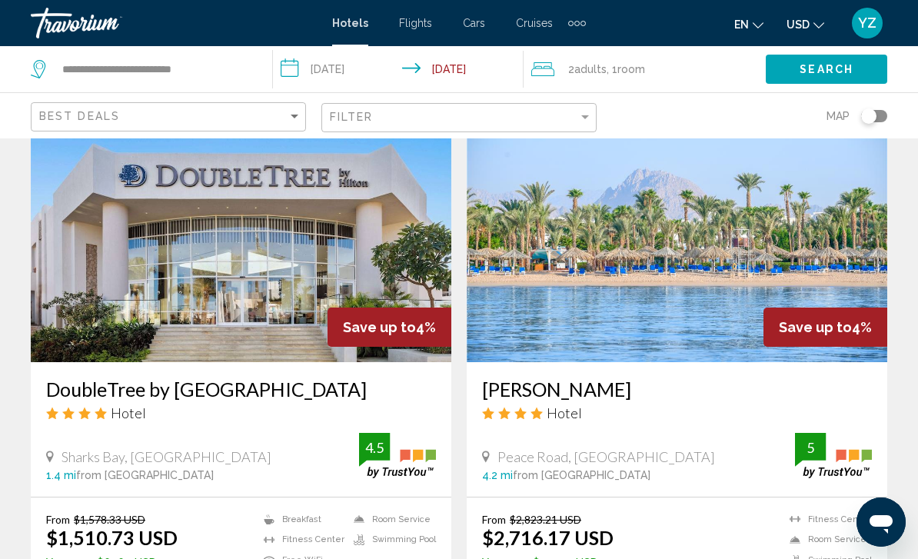
scroll to position [1724, 0]
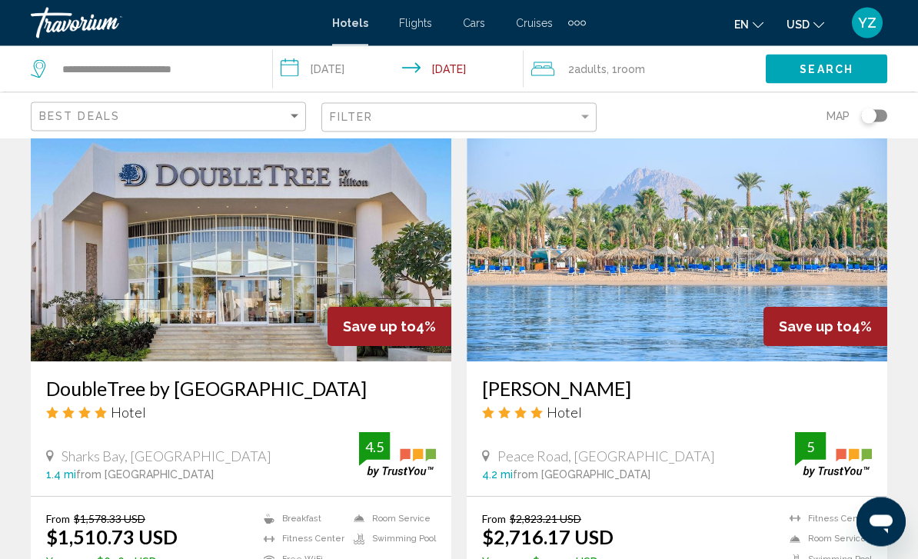
click at [178, 306] on img "Main content" at bounding box center [241, 239] width 420 height 246
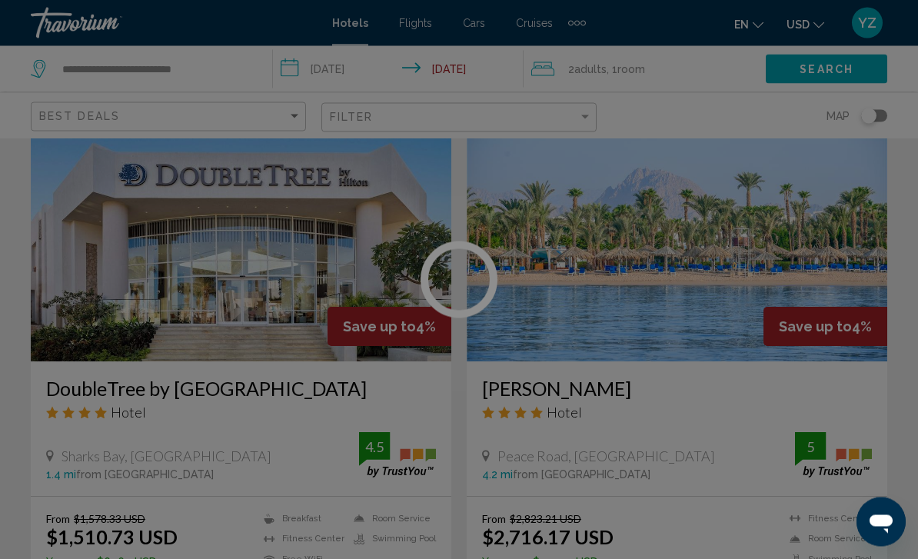
scroll to position [1725, 0]
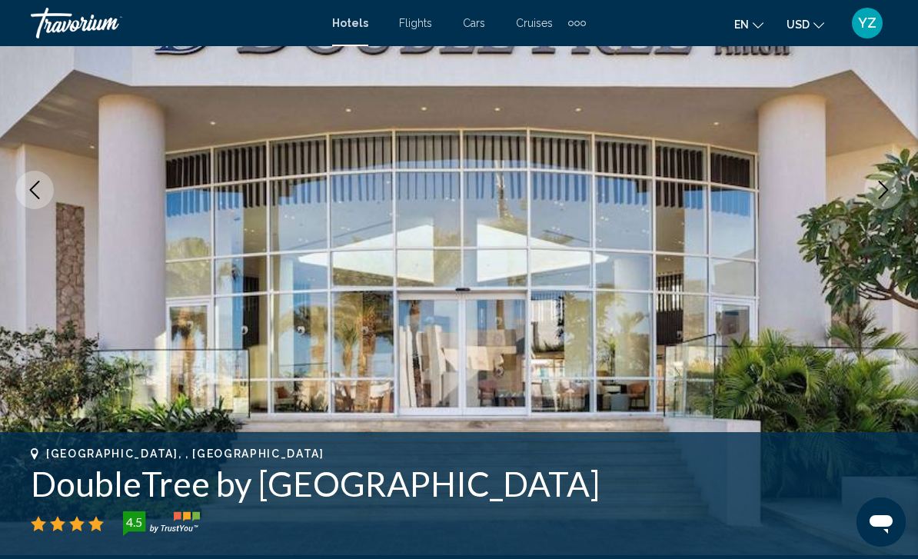
scroll to position [220, 0]
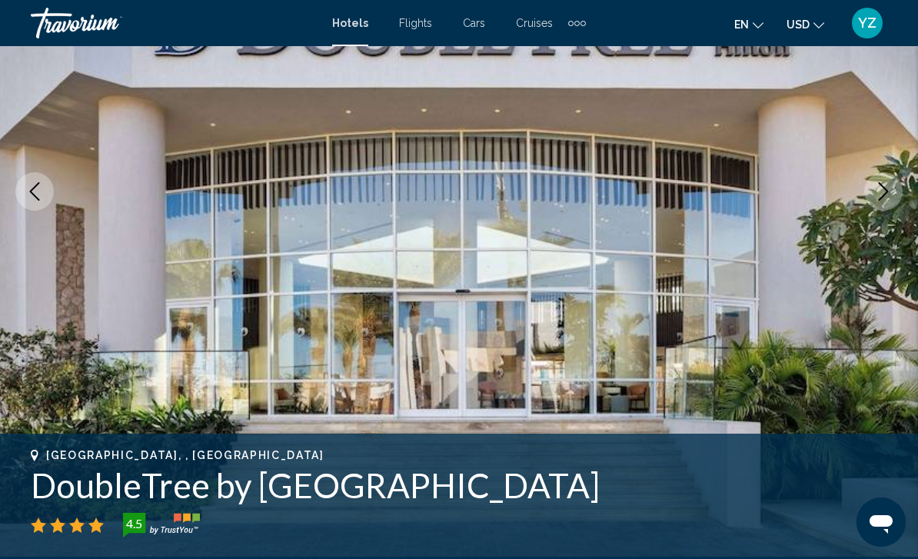
click at [888, 300] on img "Main content" at bounding box center [459, 191] width 918 height 730
click at [877, 212] on img "Main content" at bounding box center [459, 191] width 918 height 730
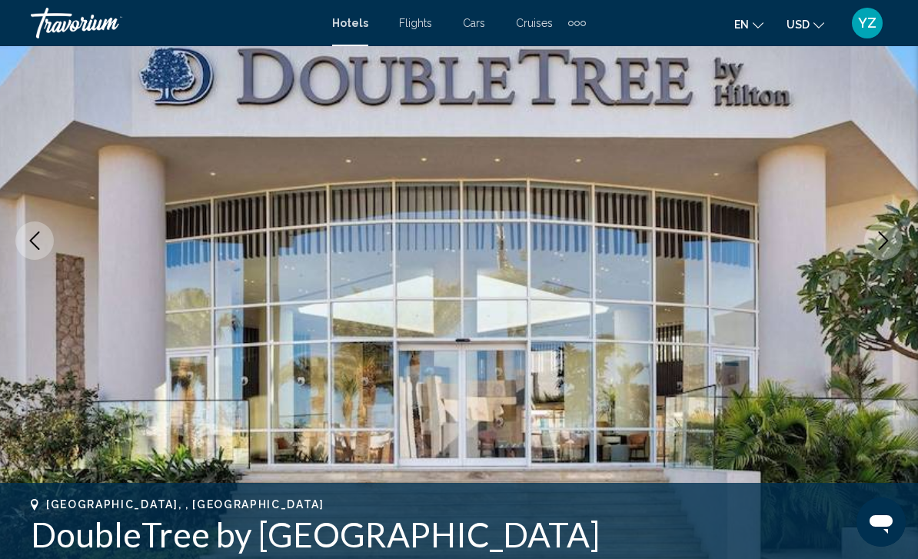
scroll to position [118, 0]
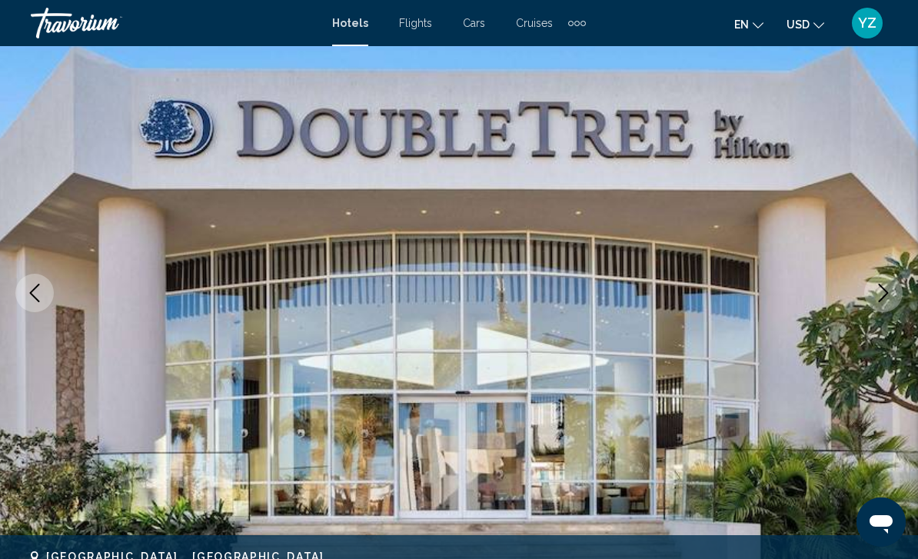
click at [889, 301] on icon "Next image" at bounding box center [883, 293] width 18 height 18
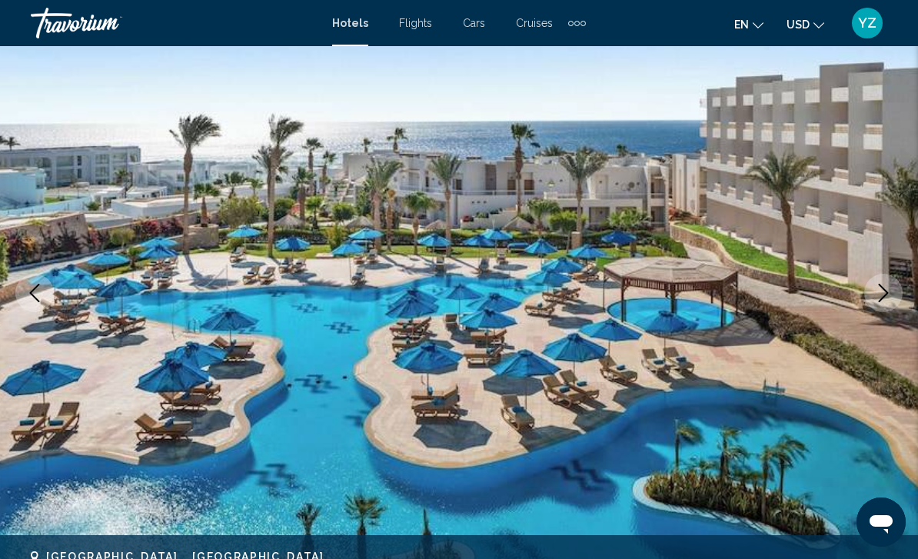
click at [884, 304] on button "Next image" at bounding box center [883, 293] width 38 height 38
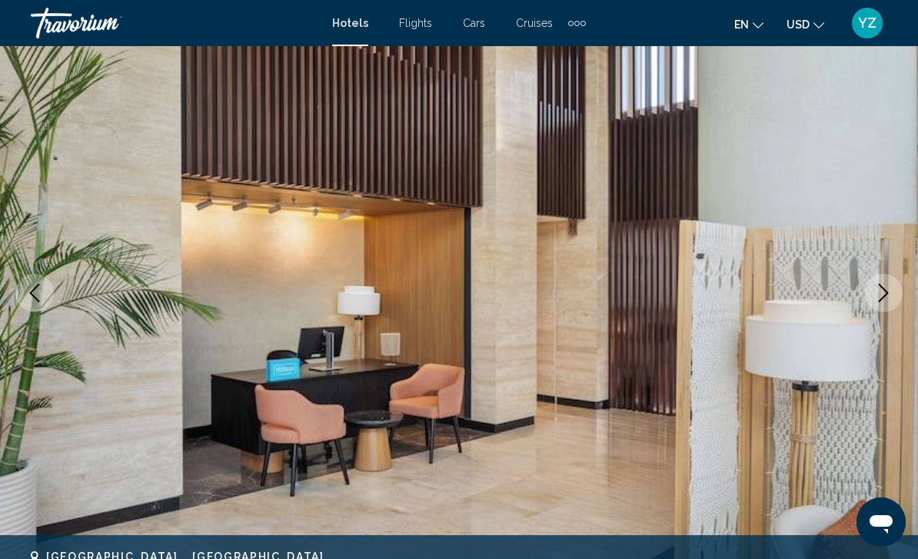
click at [883, 311] on button "Next image" at bounding box center [883, 293] width 38 height 38
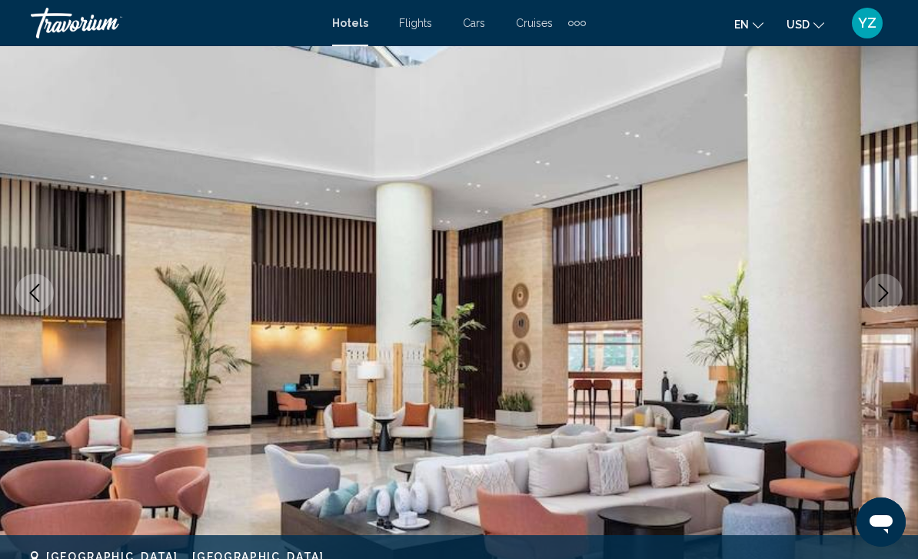
click at [879, 311] on button "Next image" at bounding box center [883, 293] width 38 height 38
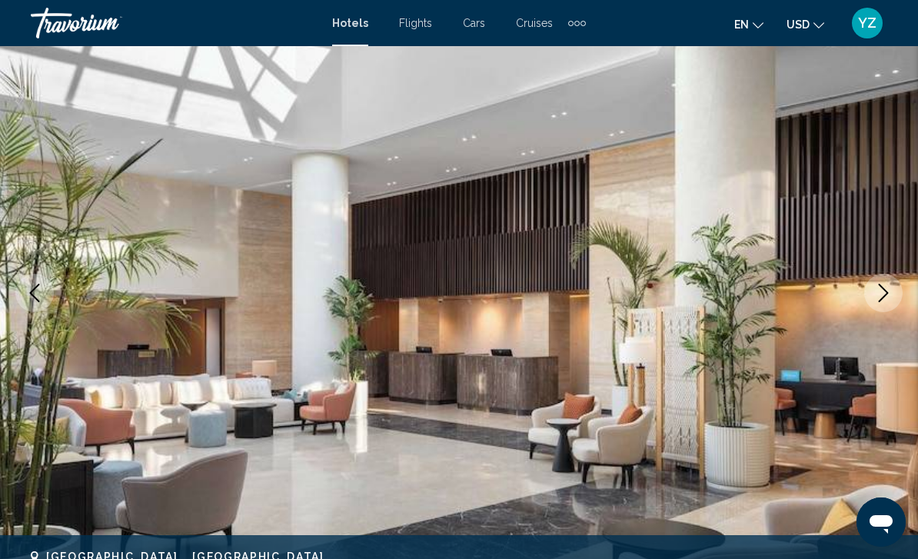
click at [881, 298] on icon "Next image" at bounding box center [883, 293] width 10 height 18
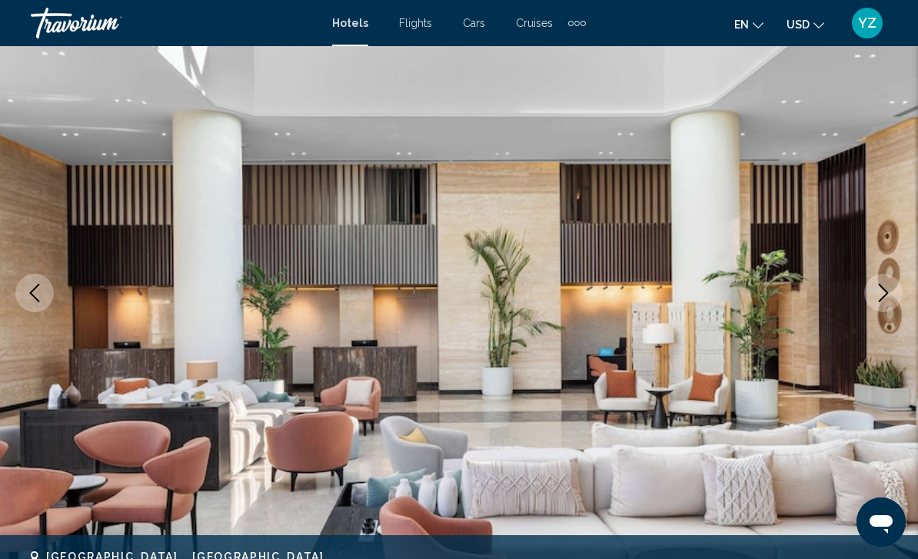
click at [888, 297] on icon "Next image" at bounding box center [883, 293] width 18 height 18
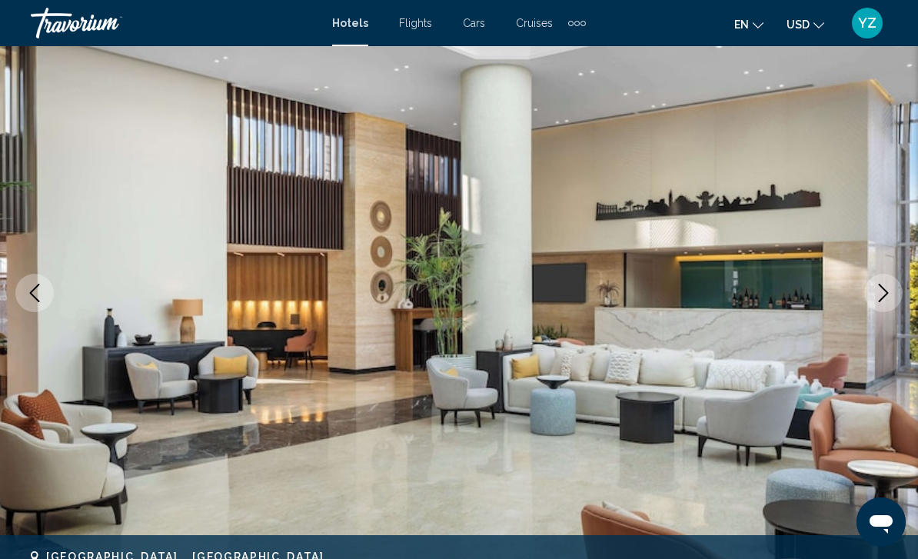
click at [885, 294] on icon "Next image" at bounding box center [883, 293] width 10 height 18
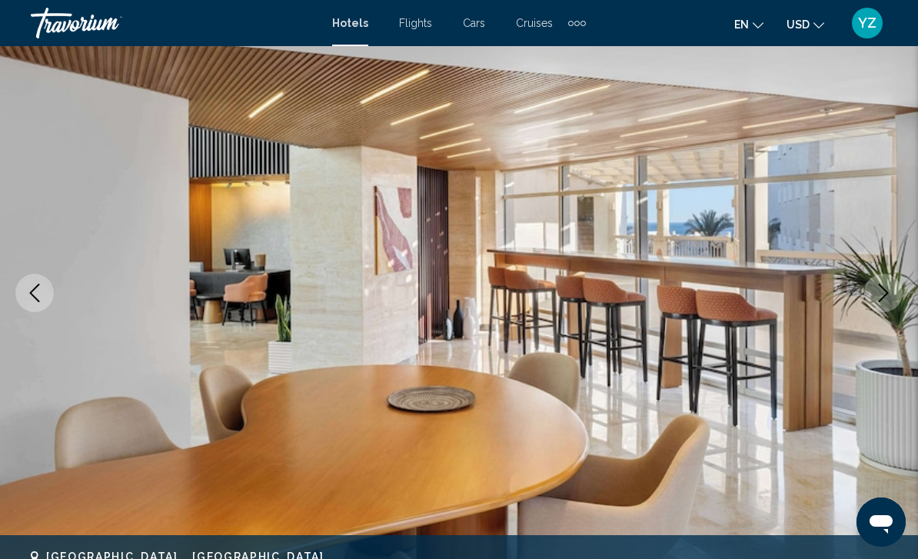
click at [886, 296] on icon "Next image" at bounding box center [883, 293] width 18 height 18
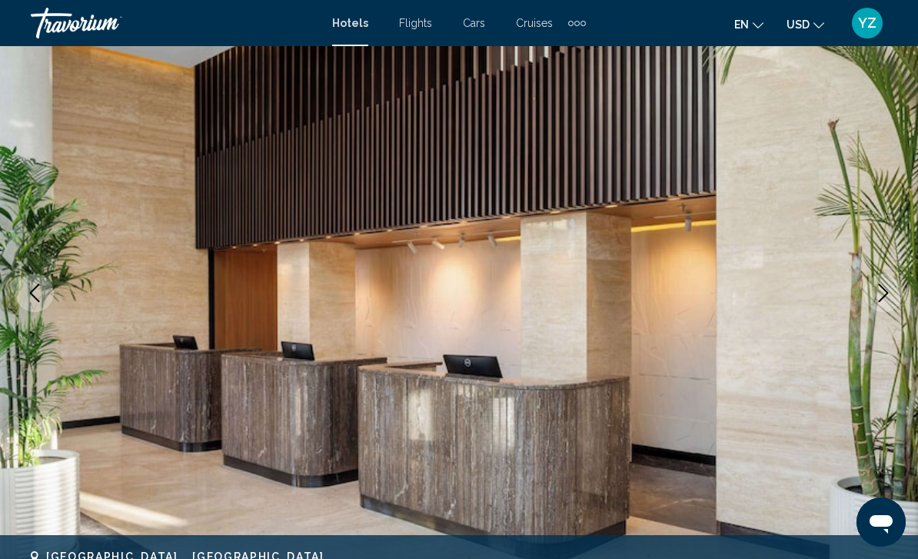
click at [888, 299] on icon "Next image" at bounding box center [883, 293] width 18 height 18
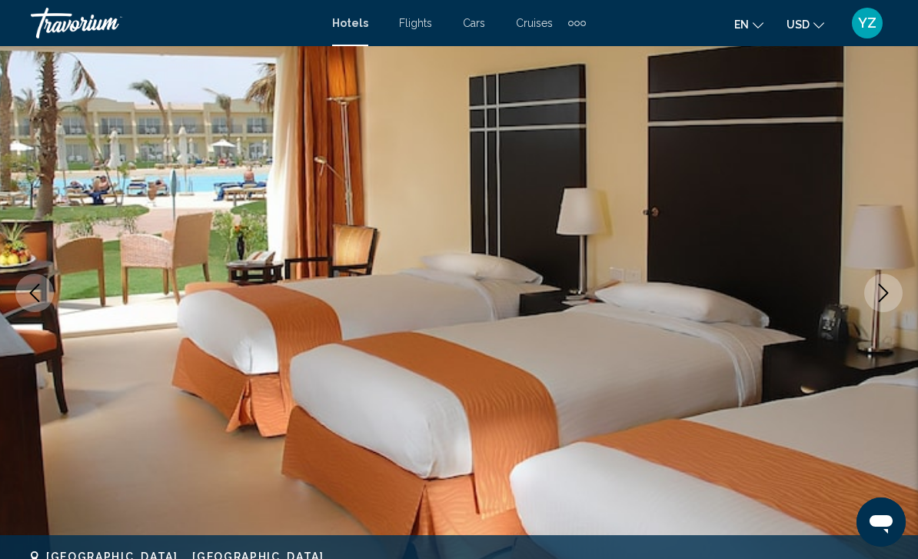
click at [878, 294] on icon "Next image" at bounding box center [883, 293] width 18 height 18
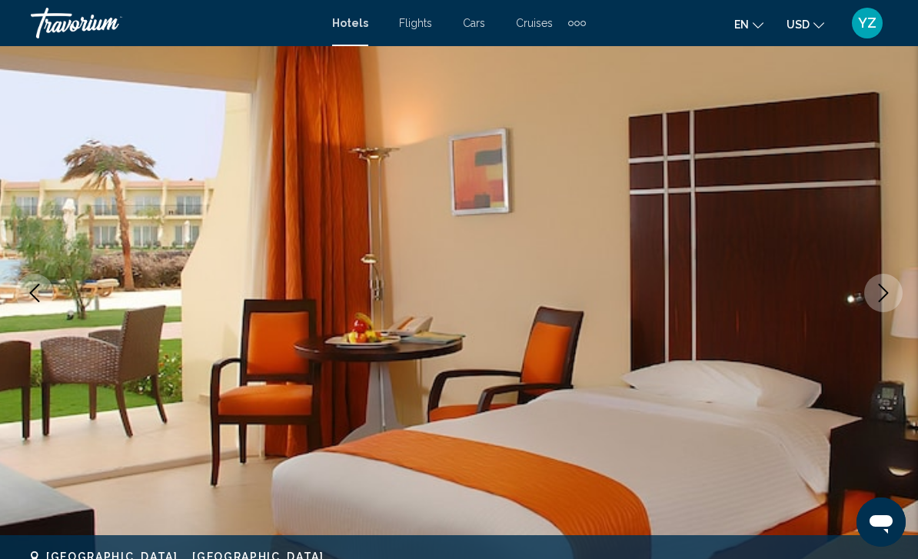
click at [881, 307] on button "Next image" at bounding box center [883, 293] width 38 height 38
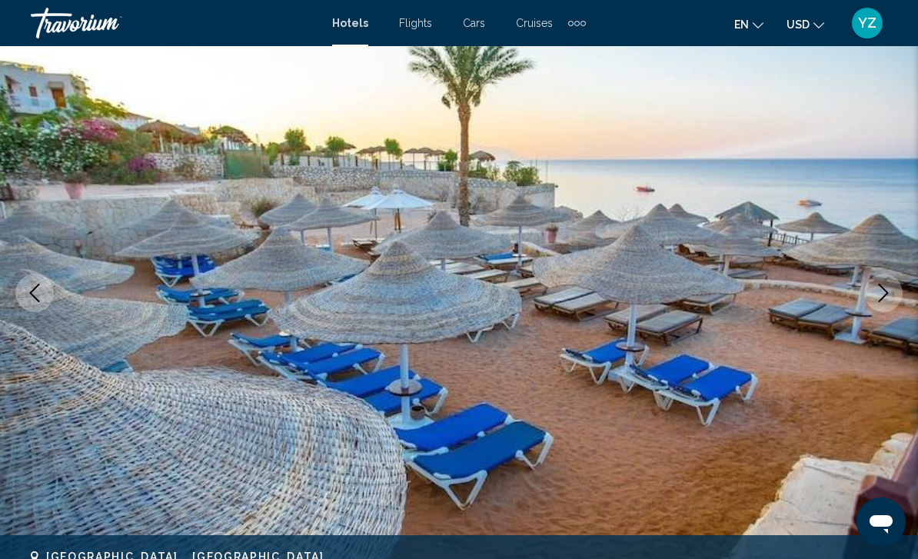
click at [880, 314] on img "Main content" at bounding box center [459, 293] width 918 height 730
click at [883, 304] on button "Next image" at bounding box center [883, 293] width 38 height 38
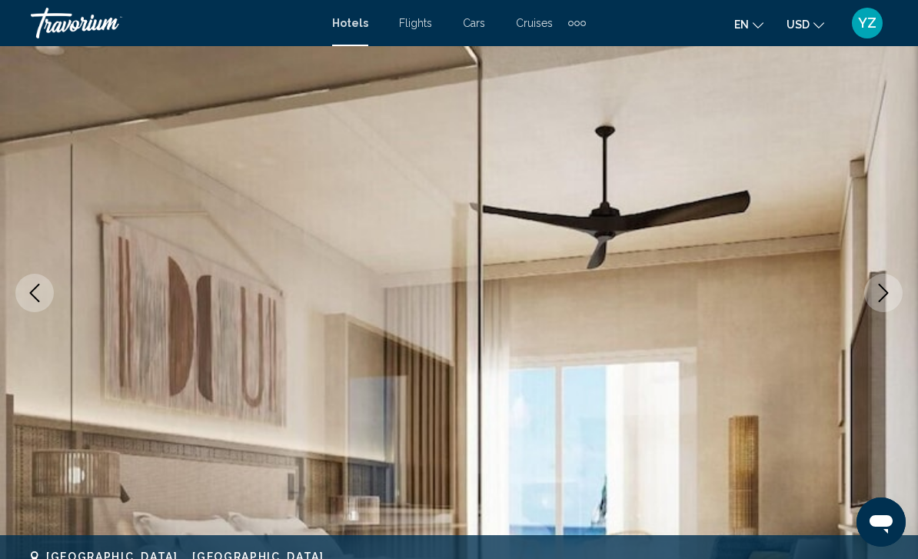
click at [887, 304] on button "Next image" at bounding box center [883, 293] width 38 height 38
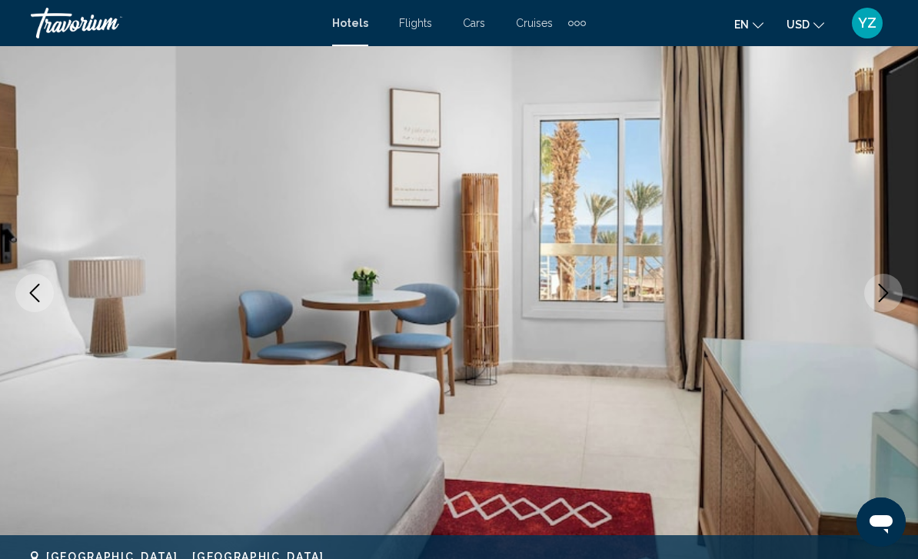
click at [885, 306] on button "Next image" at bounding box center [883, 293] width 38 height 38
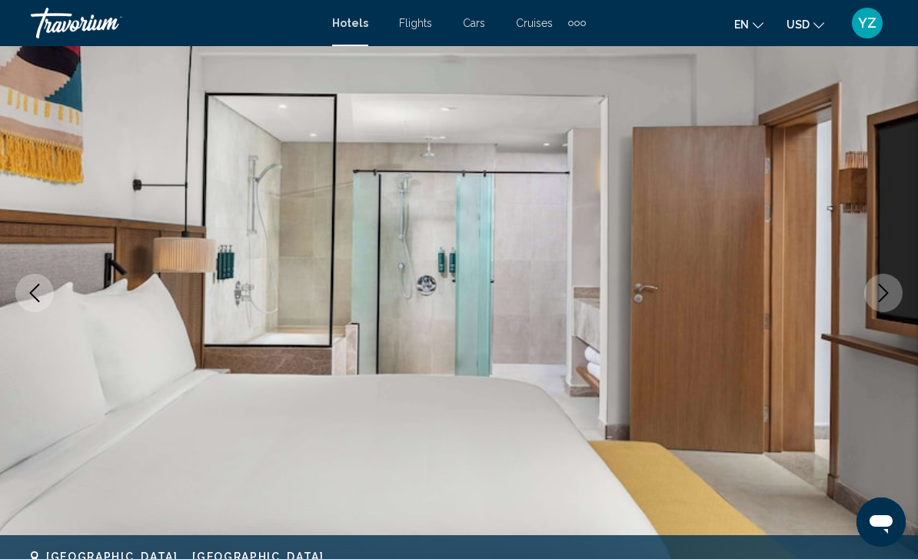
click at [887, 304] on button "Next image" at bounding box center [883, 293] width 38 height 38
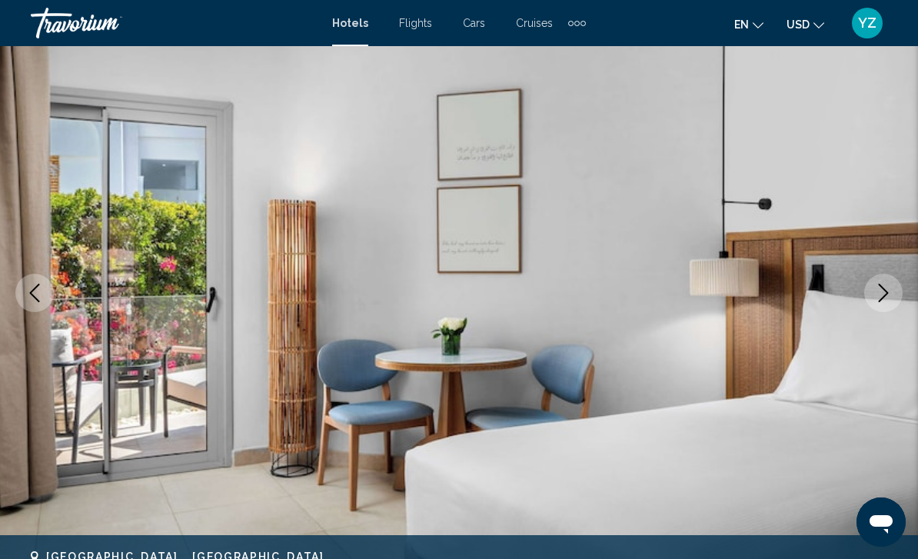
click at [888, 304] on button "Next image" at bounding box center [883, 293] width 38 height 38
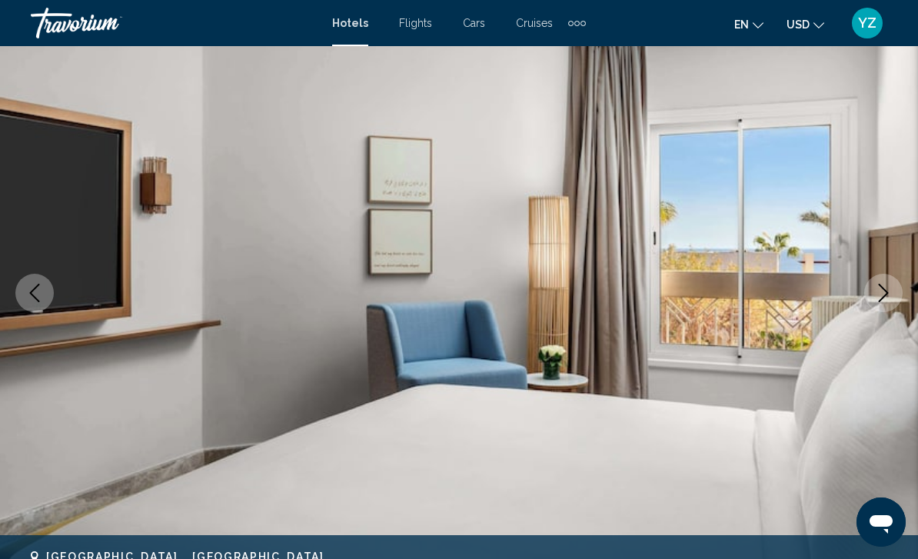
click at [875, 307] on button "Next image" at bounding box center [883, 293] width 38 height 38
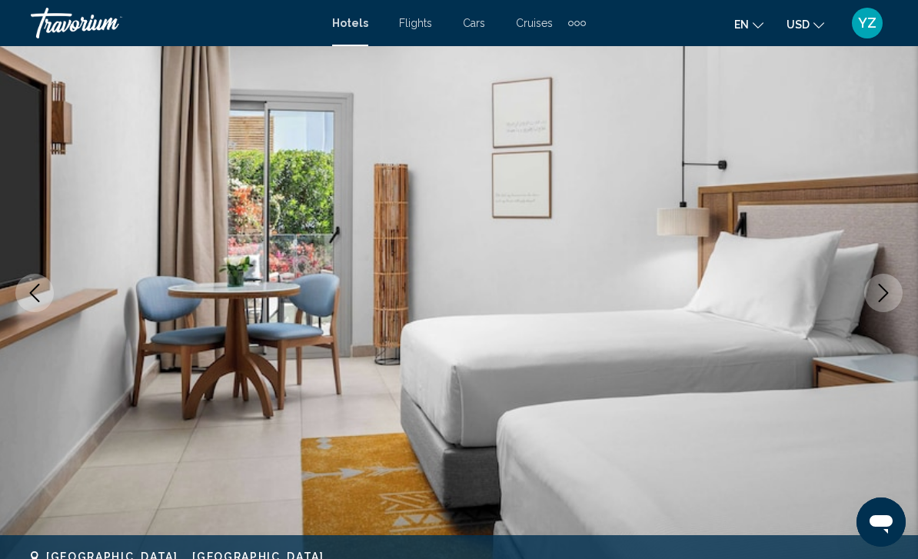
click at [881, 314] on img "Main content" at bounding box center [459, 293] width 918 height 730
click at [878, 305] on button "Next image" at bounding box center [883, 293] width 38 height 38
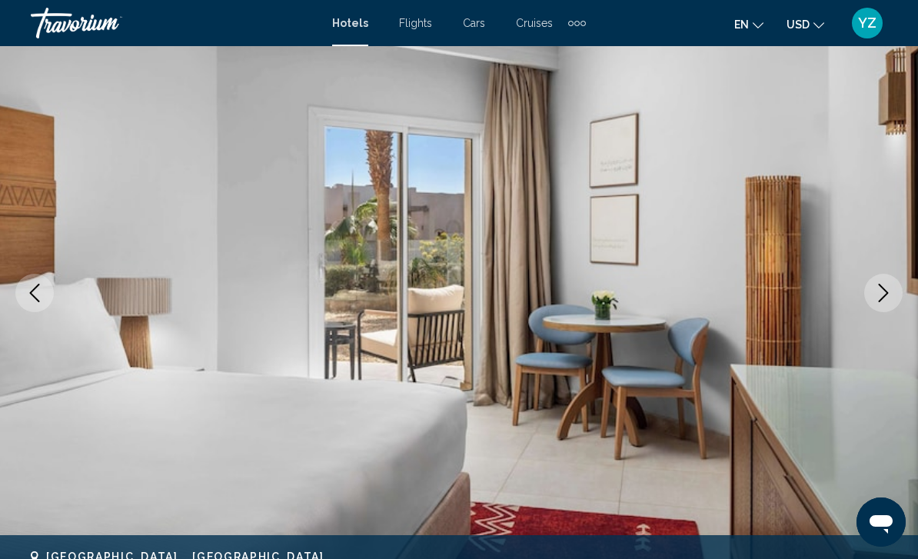
click at [878, 301] on icon "Next image" at bounding box center [883, 293] width 18 height 18
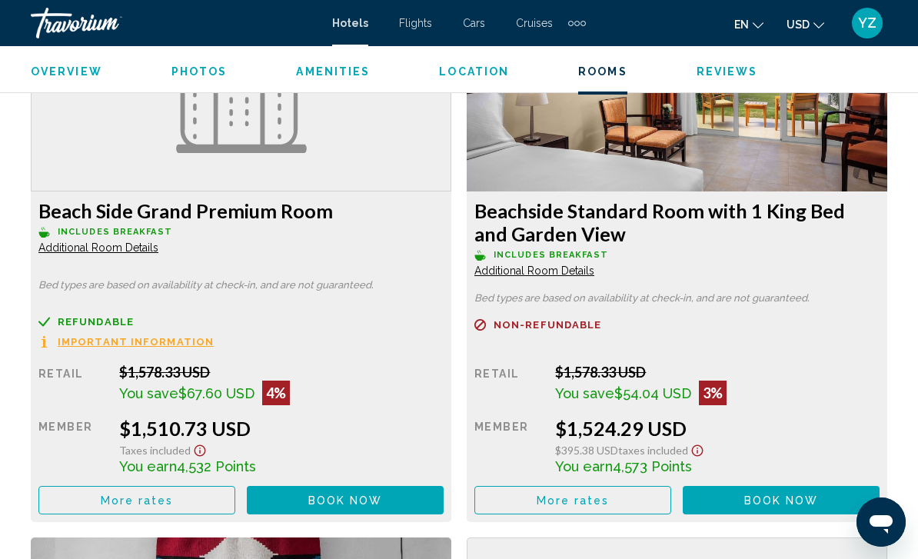
scroll to position [2430, 0]
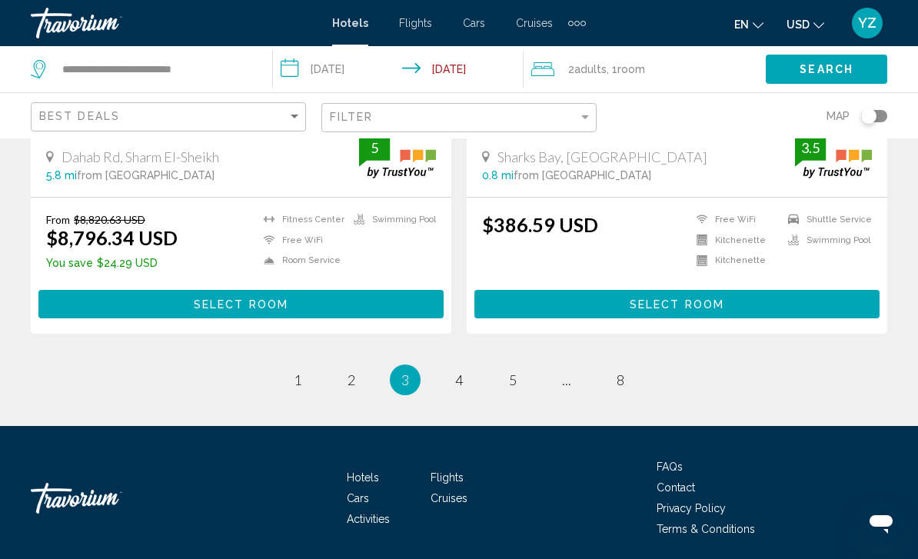
scroll to position [3128, 0]
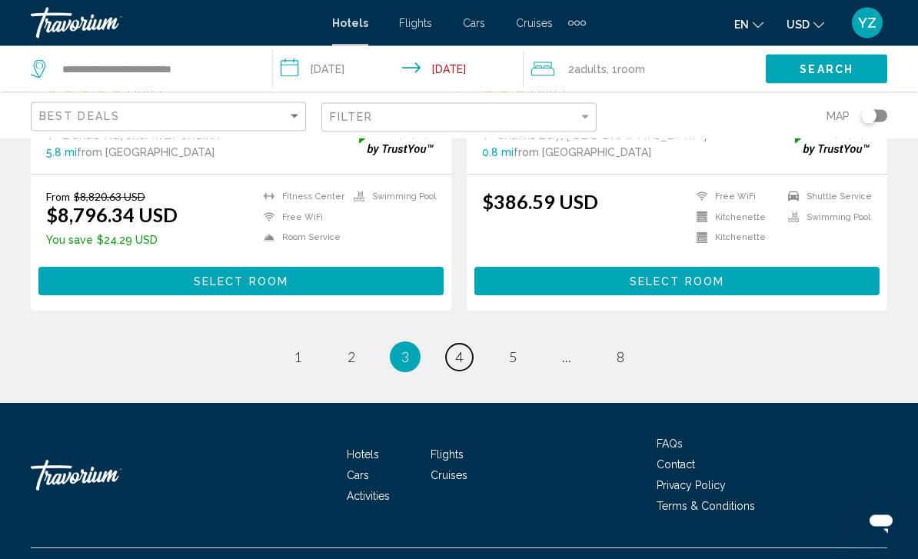
click at [464, 371] on link "page 4" at bounding box center [459, 357] width 27 height 27
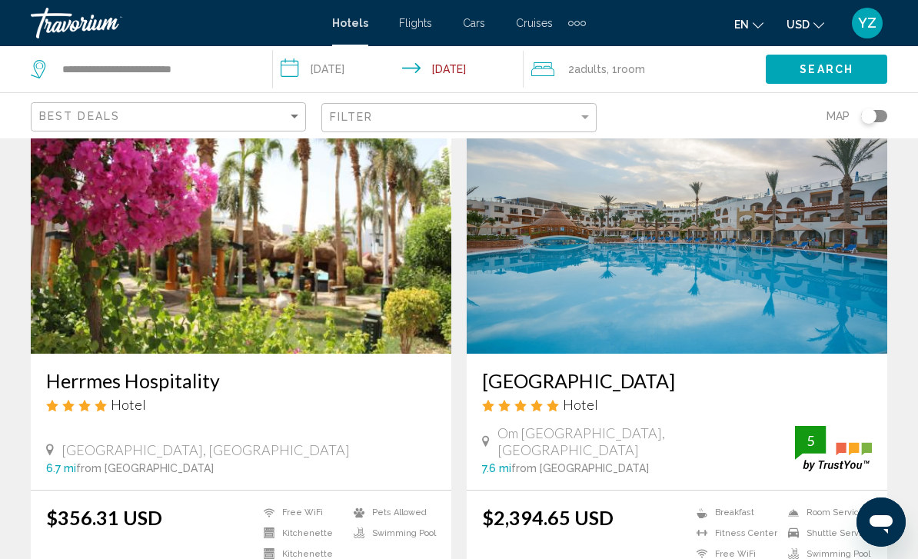
scroll to position [2856, 0]
click at [157, 264] on img "Main content" at bounding box center [241, 231] width 420 height 246
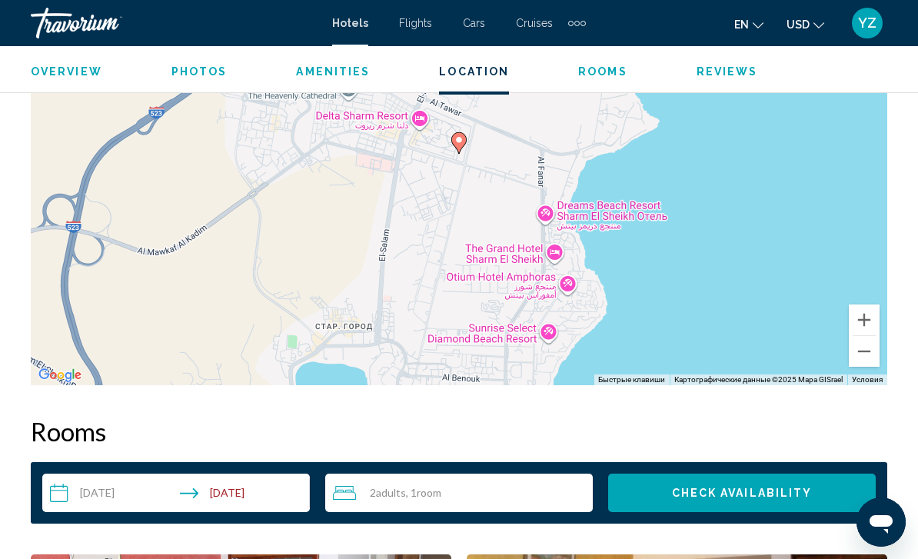
scroll to position [1844, 0]
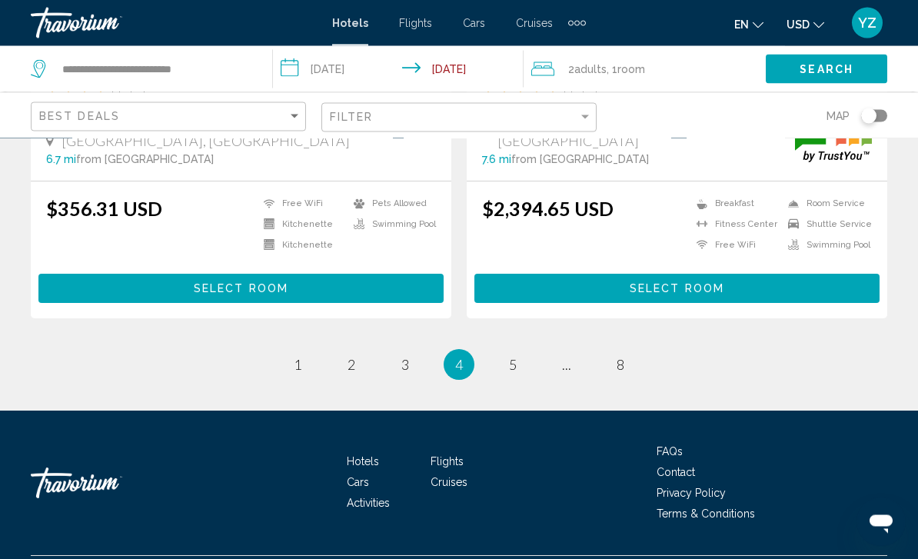
scroll to position [3166, 0]
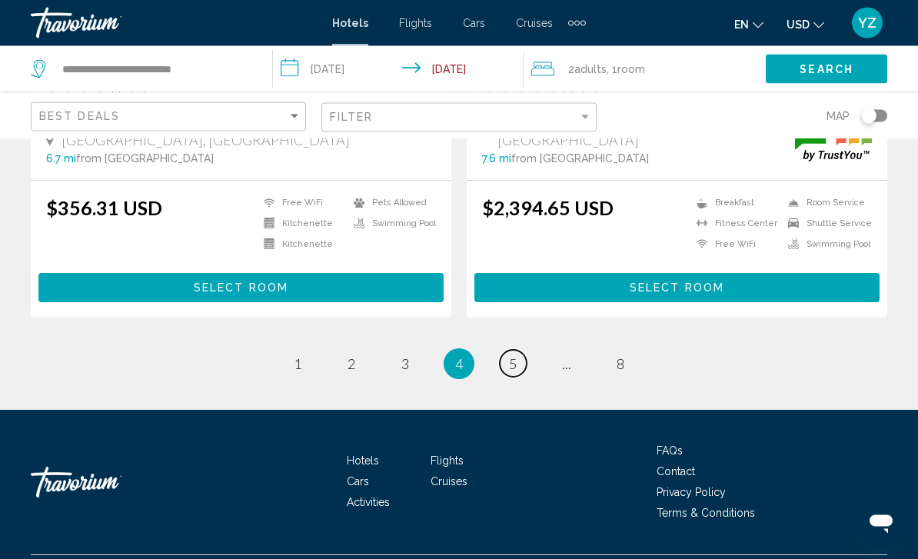
click at [509, 373] on span "5" at bounding box center [513, 364] width 8 height 17
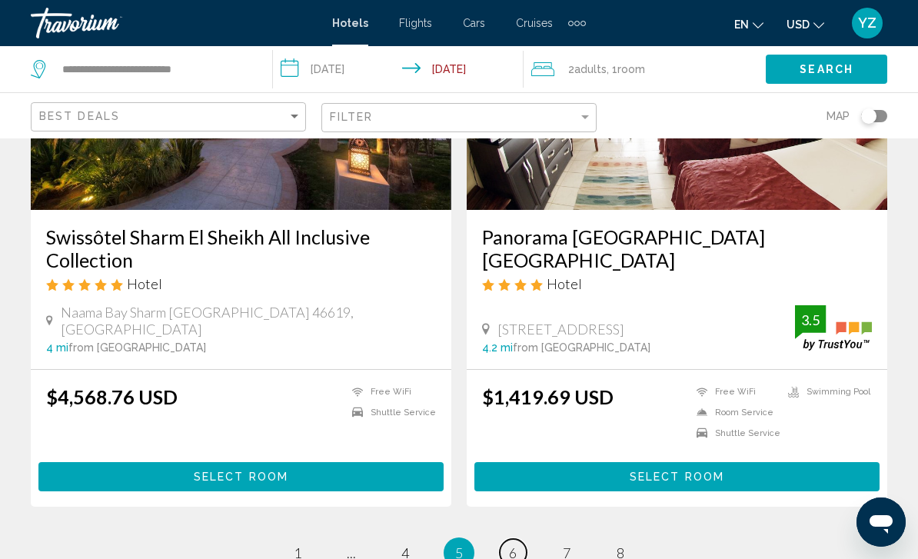
scroll to position [3163, 0]
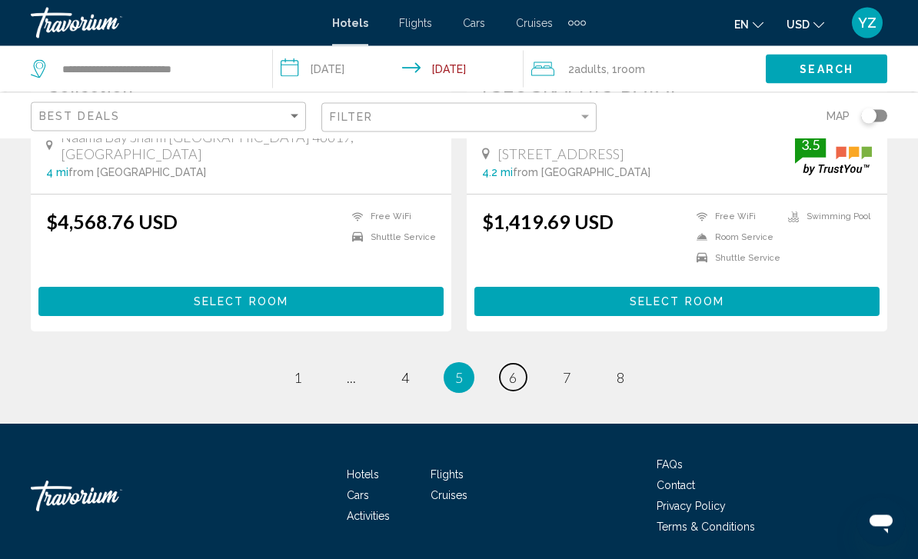
click at [512, 381] on span "6" at bounding box center [513, 378] width 8 height 17
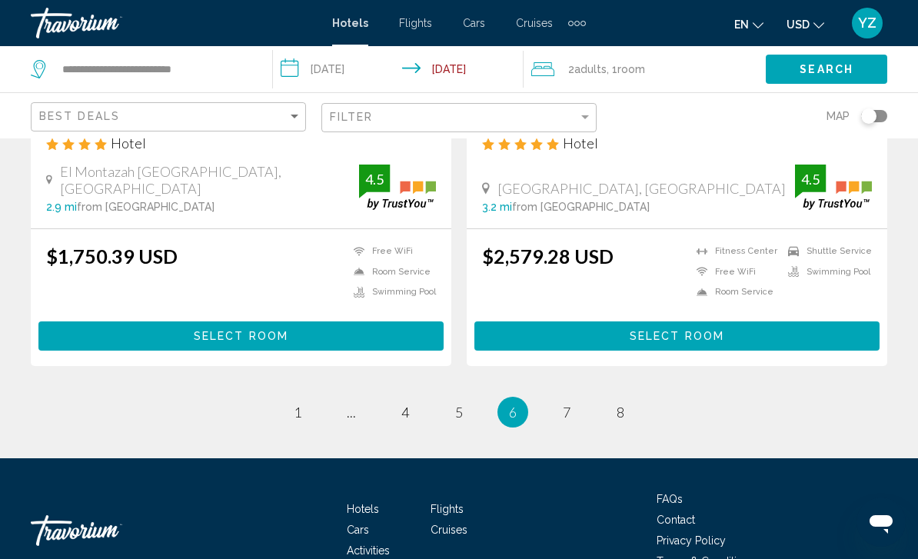
scroll to position [3149, 0]
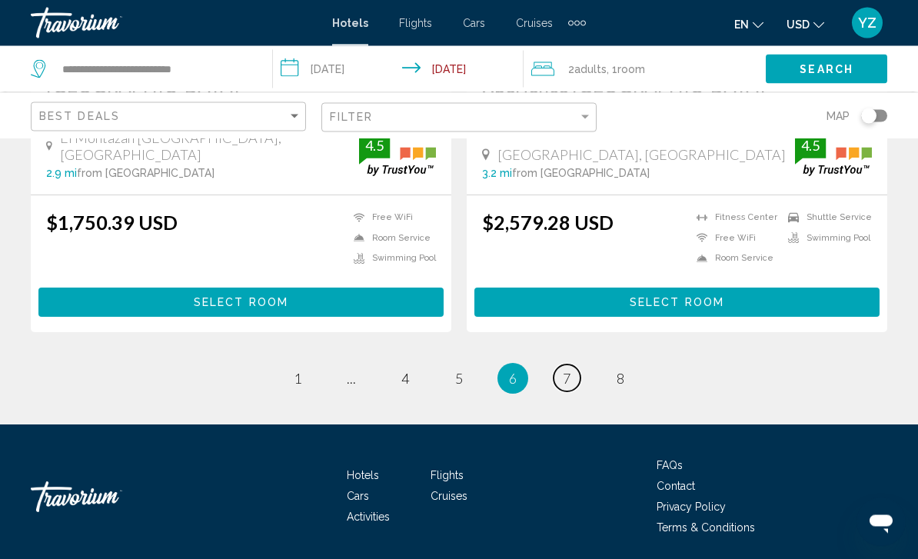
click at [573, 386] on link "page 7" at bounding box center [566, 378] width 27 height 27
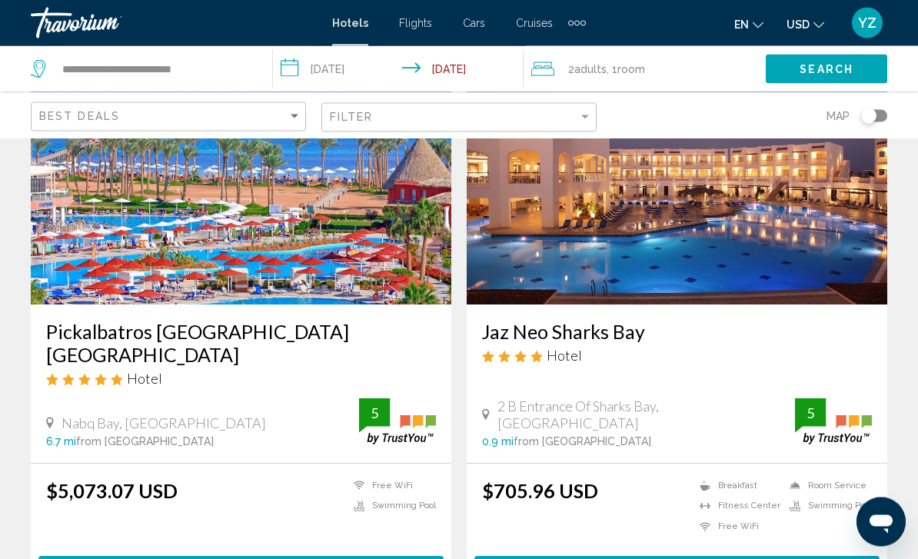
scroll to position [2394, 0]
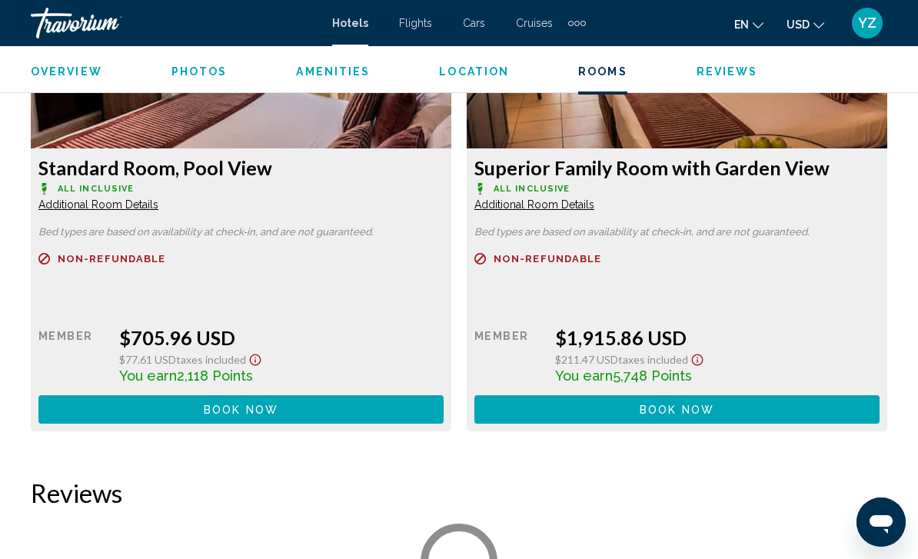
scroll to position [2487, 0]
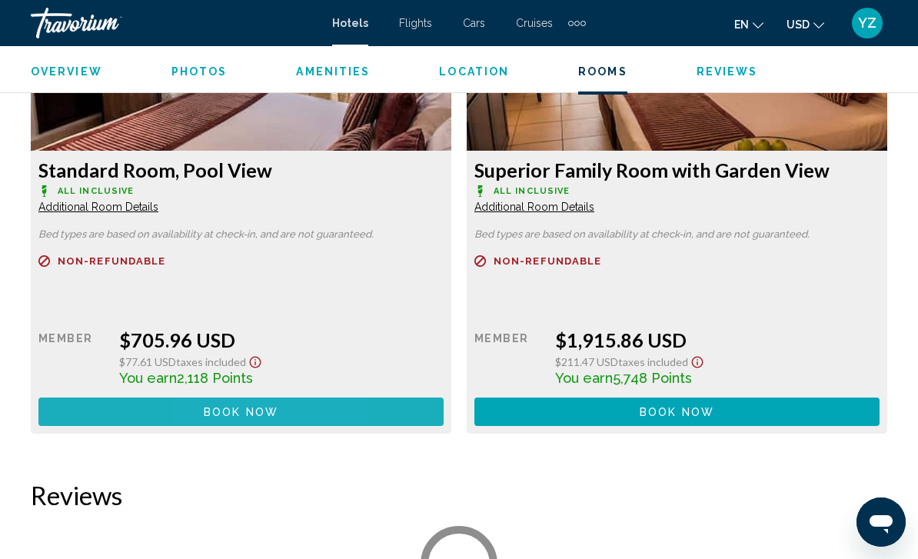
click at [211, 406] on span "Book now" at bounding box center [241, 412] width 75 height 12
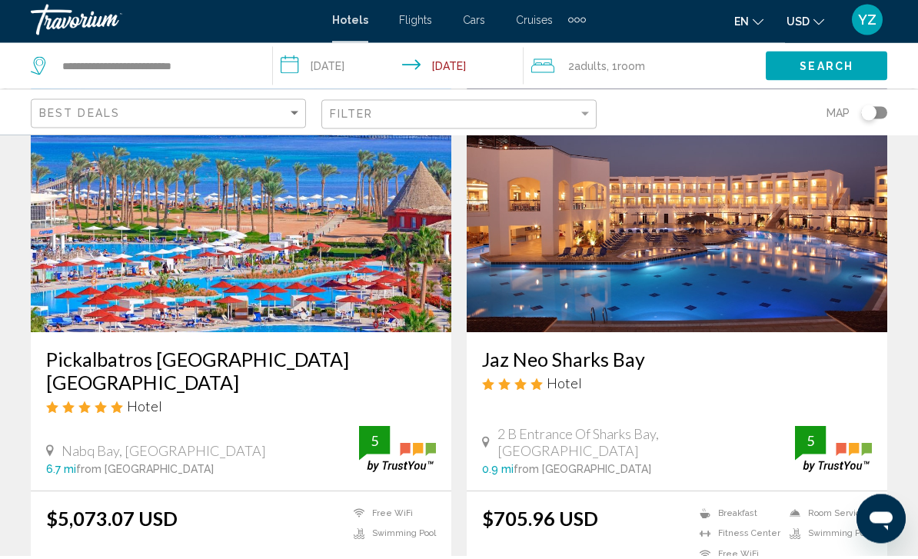
scroll to position [2367, 0]
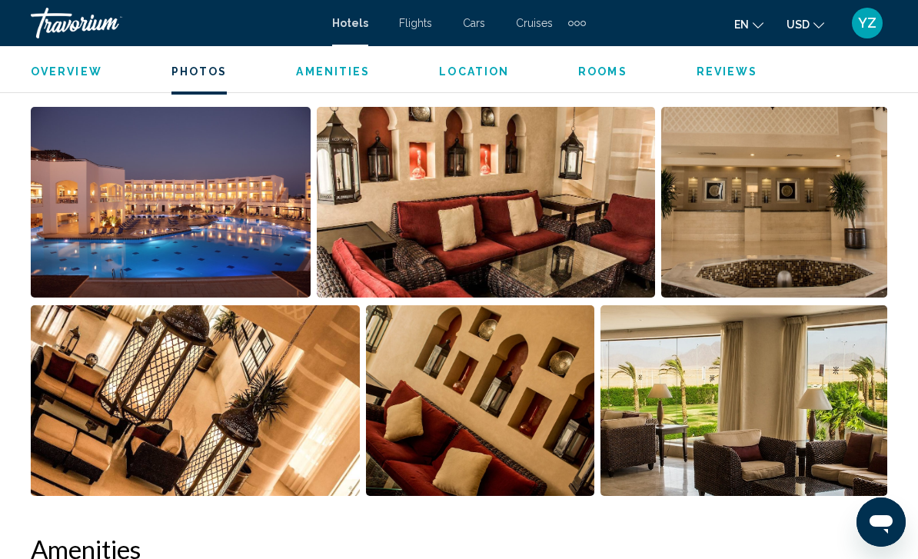
scroll to position [1034, 0]
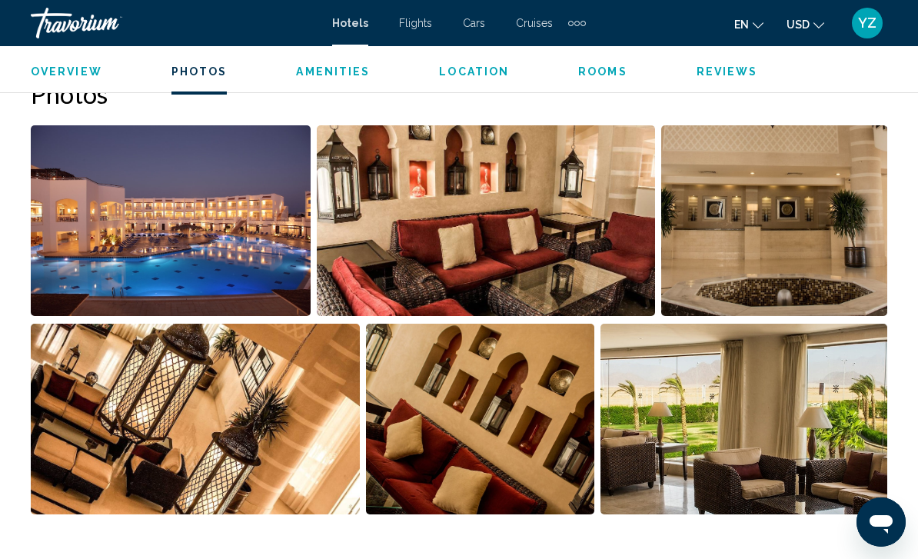
click at [227, 221] on img "Open full-screen image slider" at bounding box center [171, 220] width 280 height 191
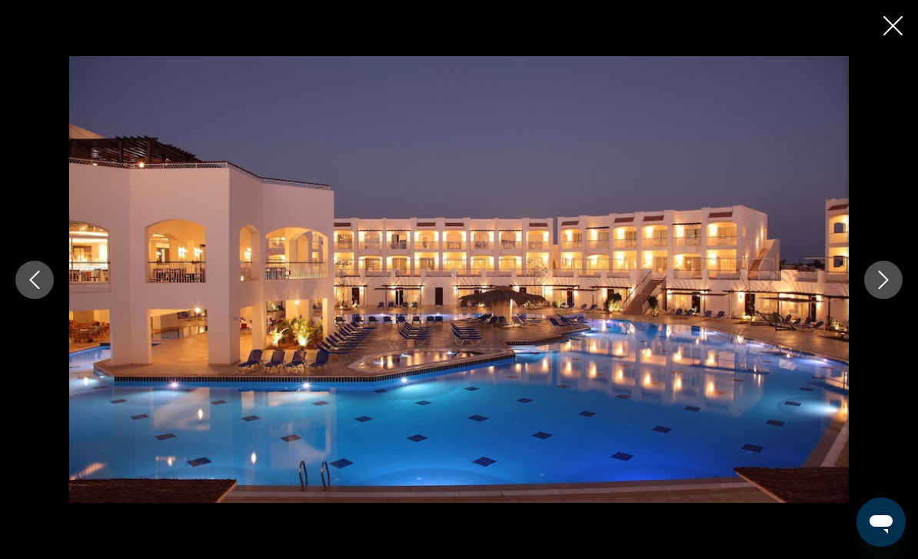
click at [877, 306] on div "Main content" at bounding box center [459, 279] width 918 height 447
click at [886, 297] on button "Next image" at bounding box center [883, 280] width 38 height 38
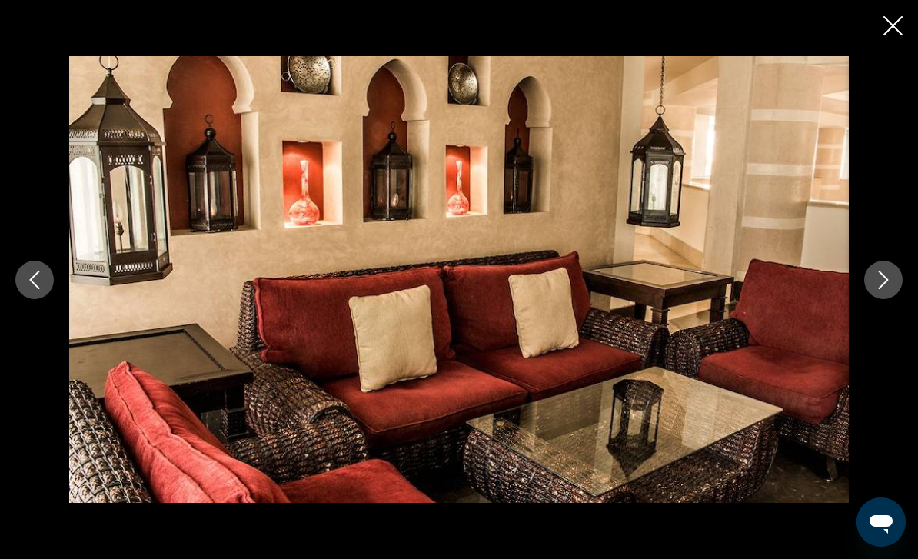
click at [893, 295] on button "Next image" at bounding box center [883, 280] width 38 height 38
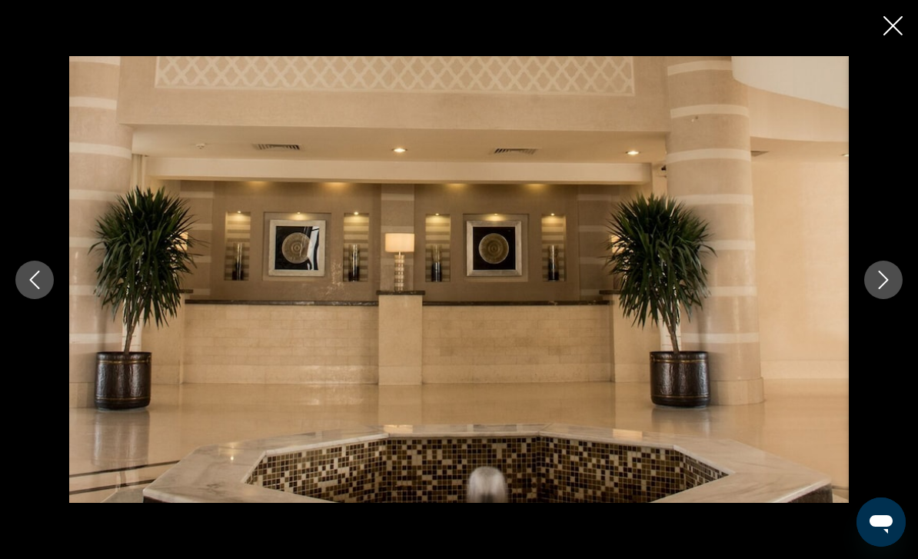
click at [887, 293] on button "Next image" at bounding box center [883, 280] width 38 height 38
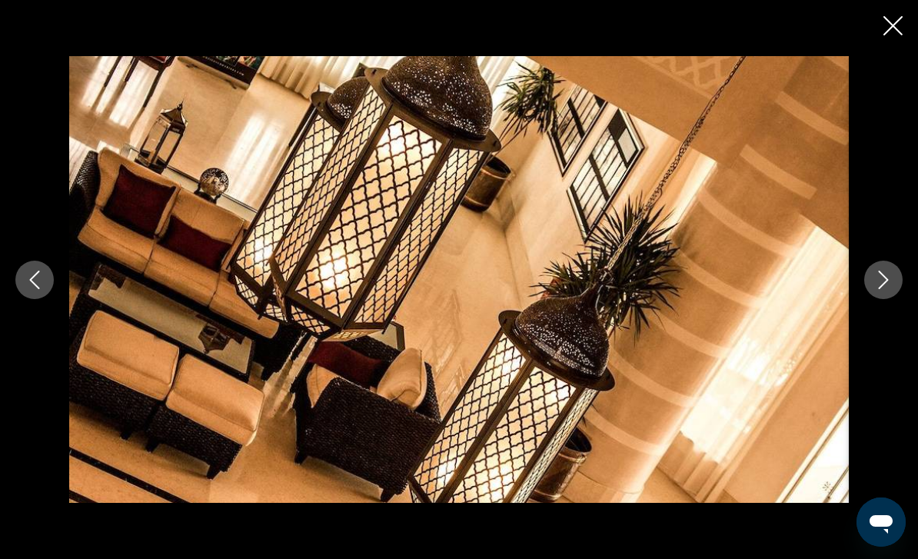
click at [874, 297] on button "Next image" at bounding box center [883, 280] width 38 height 38
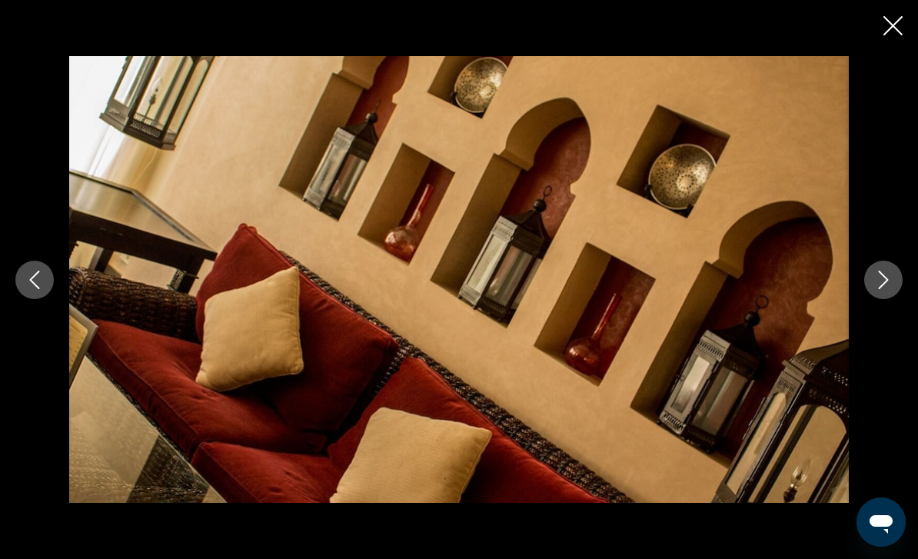
click at [876, 292] on button "Next image" at bounding box center [883, 280] width 38 height 38
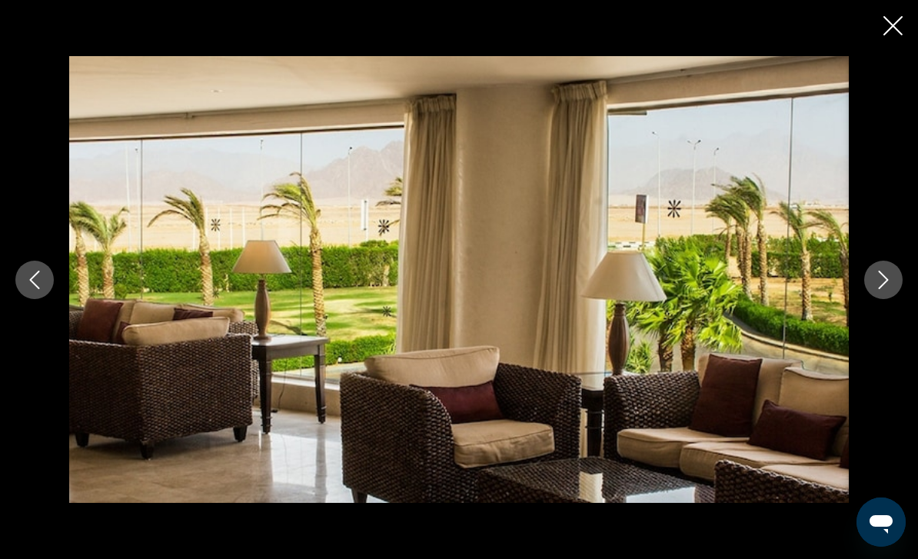
click at [872, 289] on button "Next image" at bounding box center [883, 280] width 38 height 38
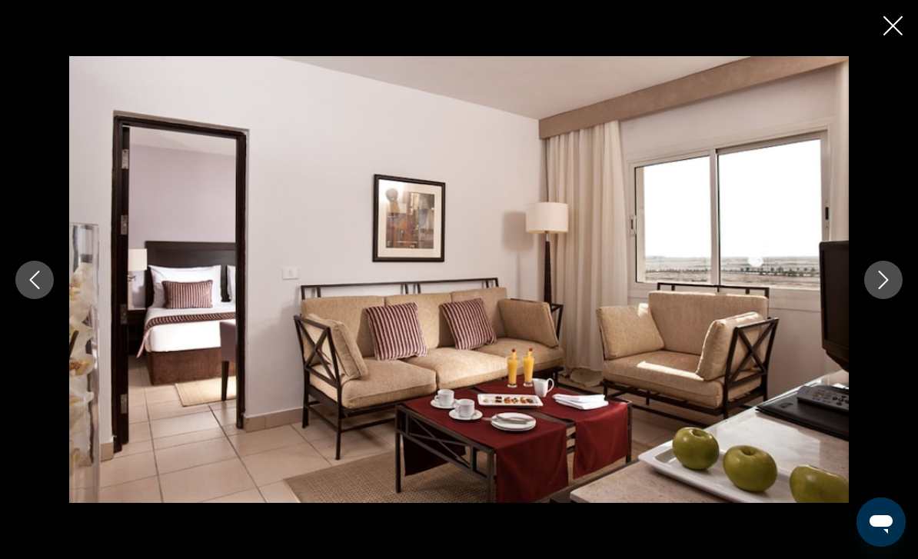
click at [874, 301] on div "Main content" at bounding box center [459, 279] width 918 height 447
click at [877, 296] on button "Next image" at bounding box center [883, 280] width 38 height 38
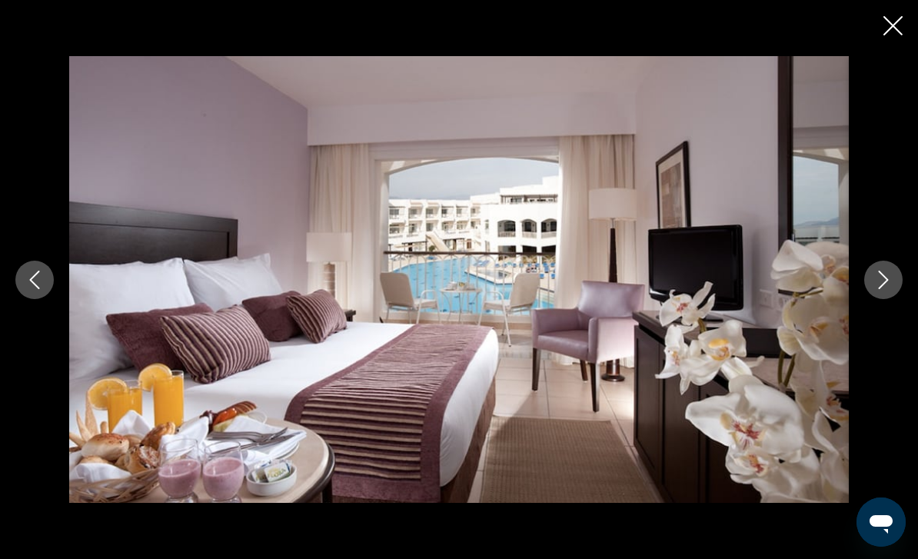
click at [884, 293] on button "Next image" at bounding box center [883, 280] width 38 height 38
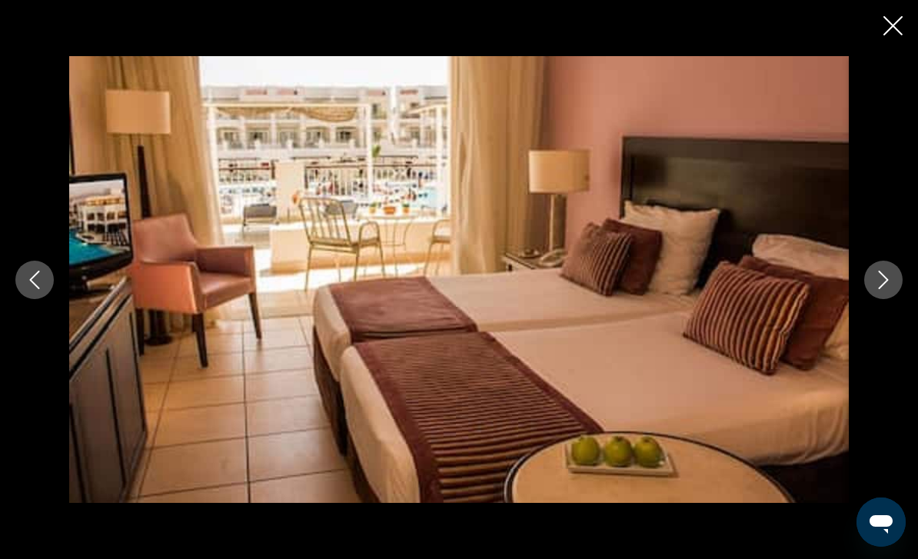
click at [885, 289] on button "Next image" at bounding box center [883, 280] width 38 height 38
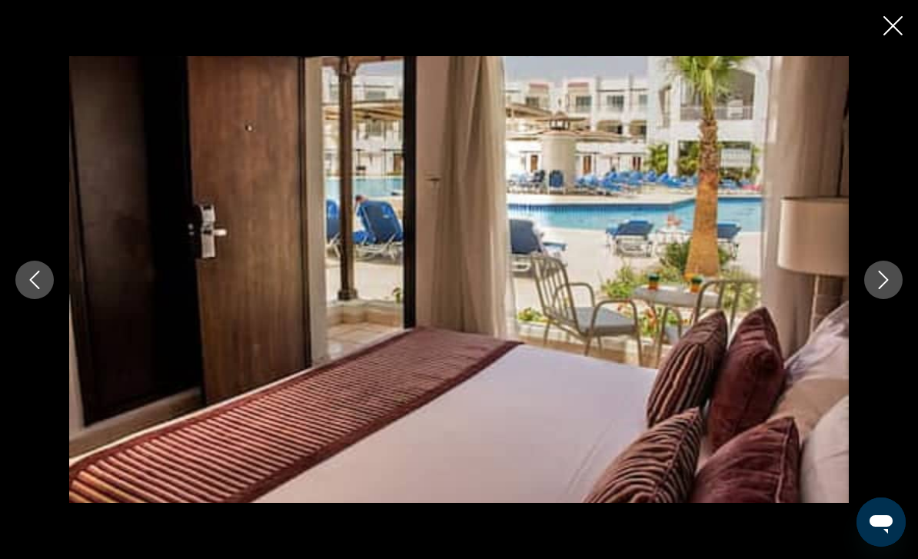
click at [881, 294] on button "Next image" at bounding box center [883, 280] width 38 height 38
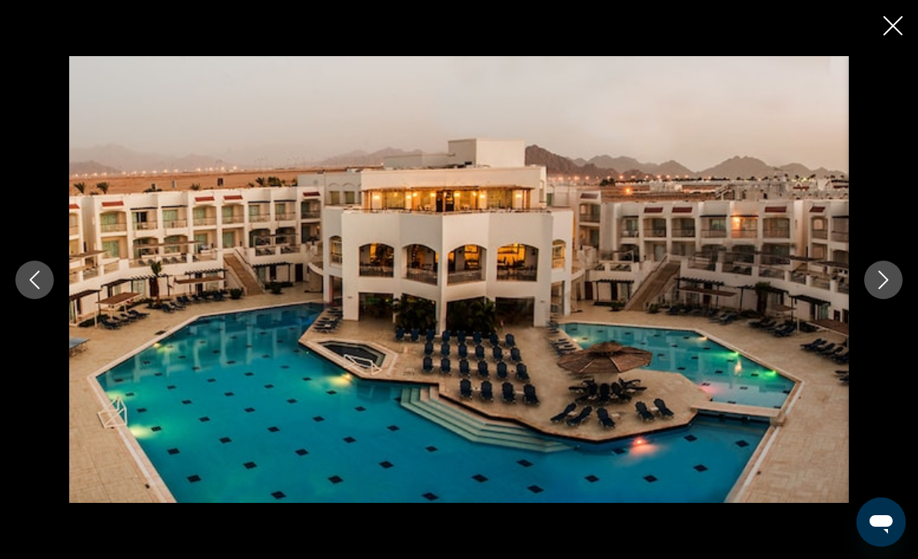
click at [877, 297] on button "Next image" at bounding box center [883, 280] width 38 height 38
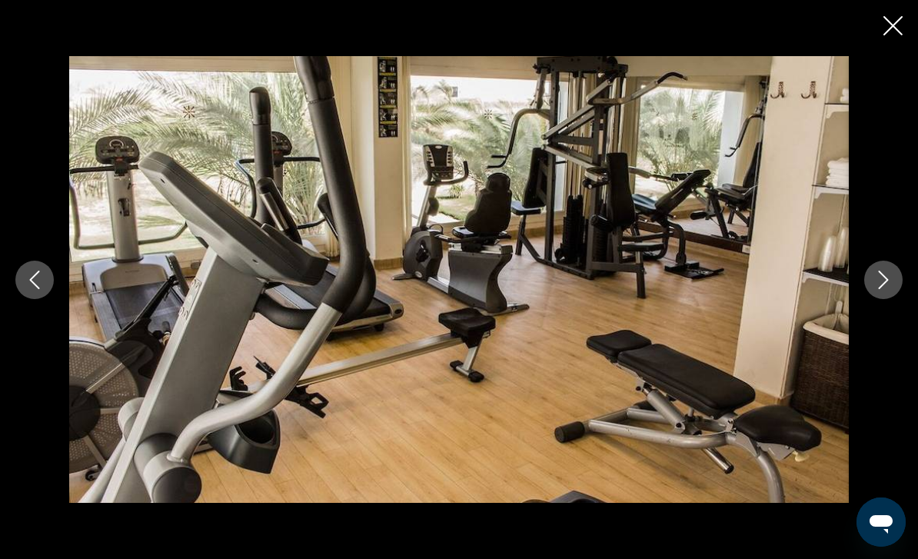
click at [877, 297] on button "Next image" at bounding box center [883, 280] width 38 height 38
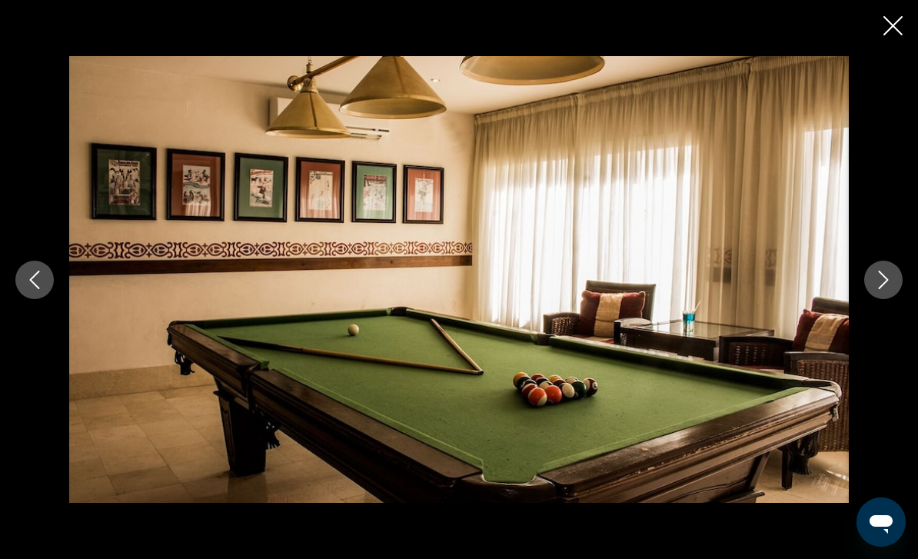
click at [872, 302] on div "Main content" at bounding box center [459, 279] width 918 height 447
click at [878, 287] on icon "Next image" at bounding box center [883, 280] width 18 height 18
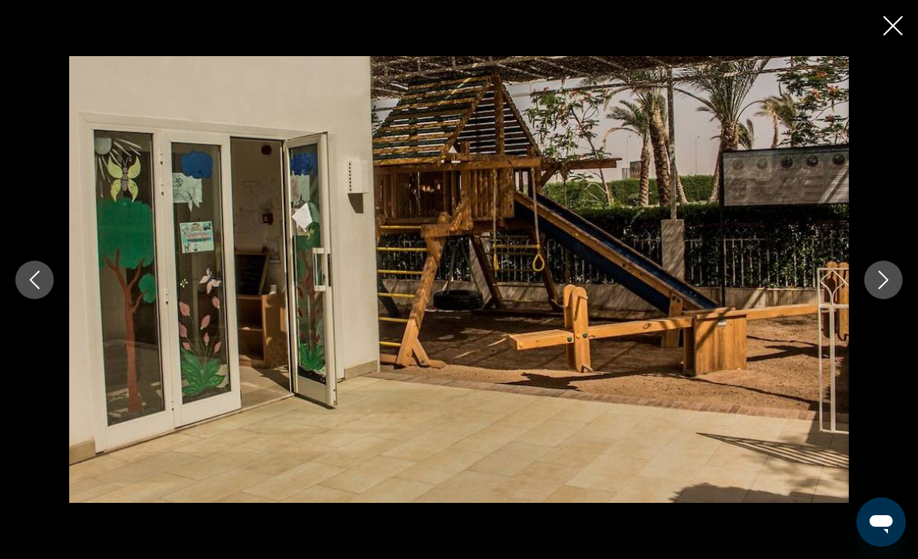
click at [875, 279] on icon "Next image" at bounding box center [883, 280] width 18 height 18
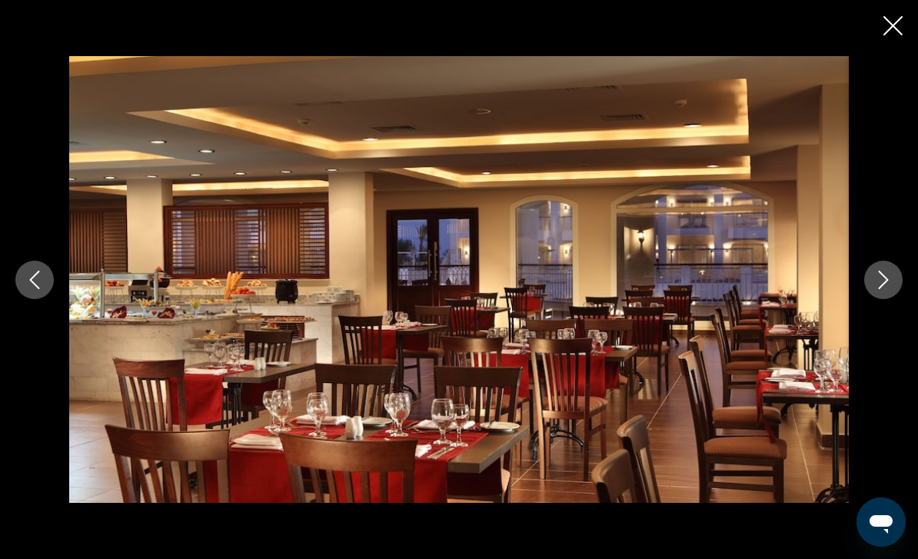
click at [877, 284] on icon "Next image" at bounding box center [883, 280] width 18 height 18
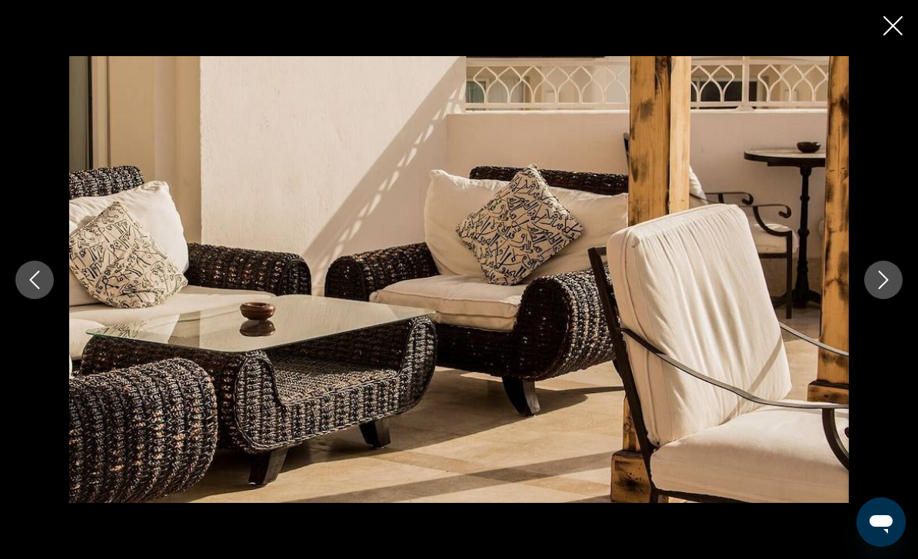
click at [876, 288] on icon "Next image" at bounding box center [883, 280] width 18 height 18
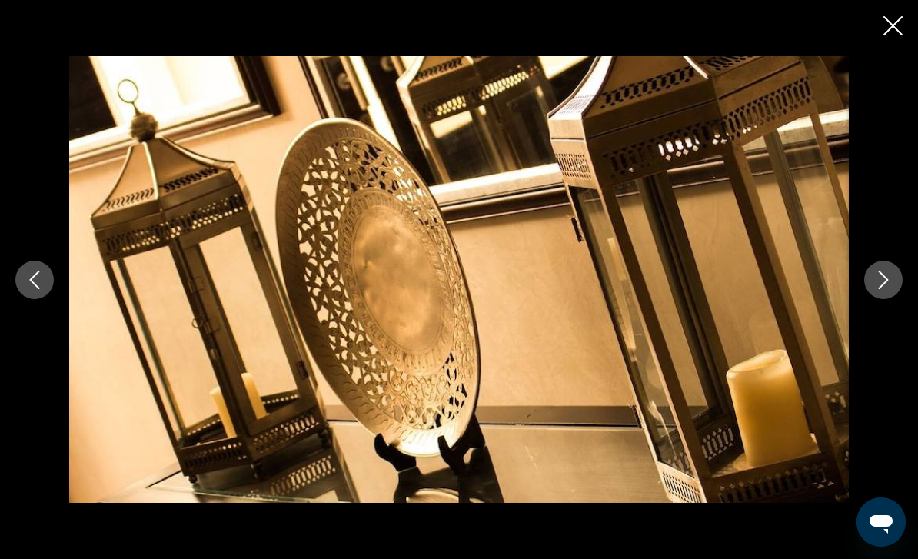
click at [878, 289] on button "Next image" at bounding box center [883, 280] width 38 height 38
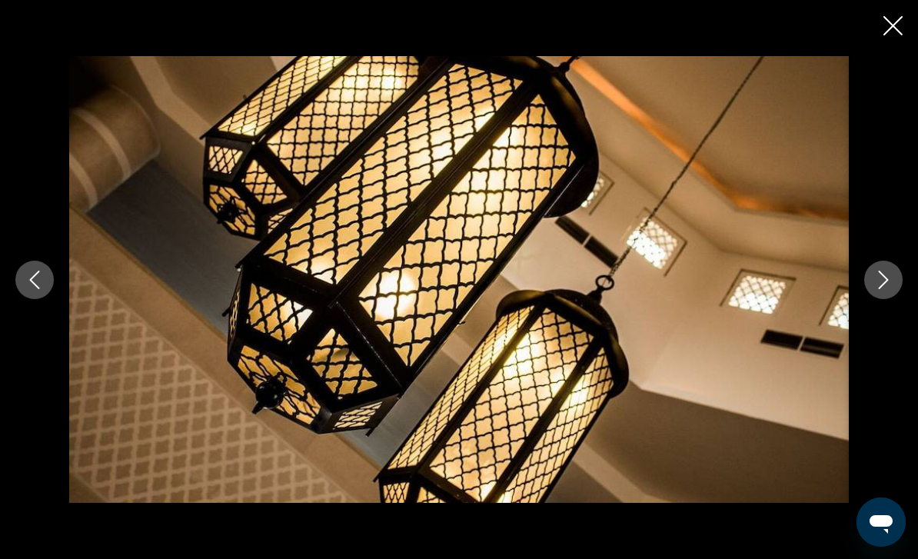
click at [878, 287] on icon "Next image" at bounding box center [883, 280] width 10 height 18
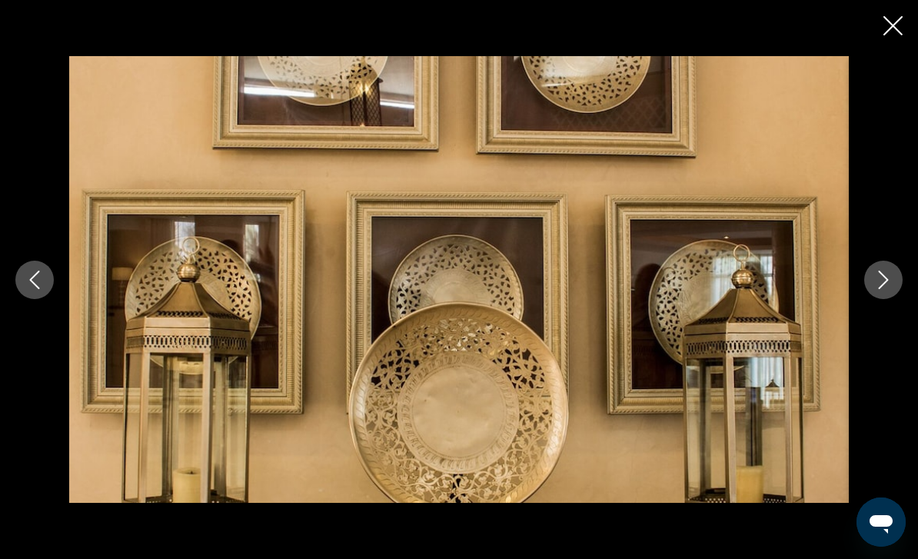
click at [876, 294] on button "Next image" at bounding box center [883, 280] width 38 height 38
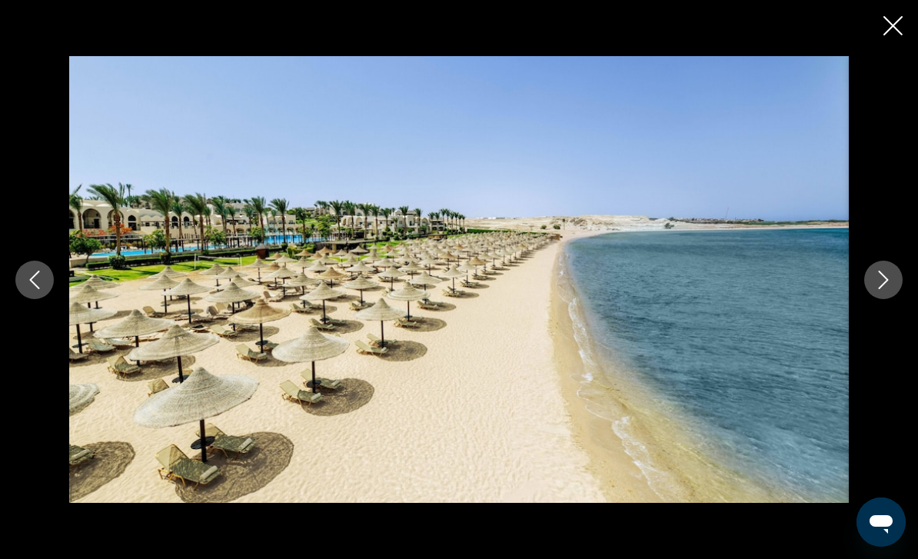
click at [874, 300] on div "Main content" at bounding box center [459, 279] width 918 height 447
click at [881, 297] on button "Next image" at bounding box center [883, 280] width 38 height 38
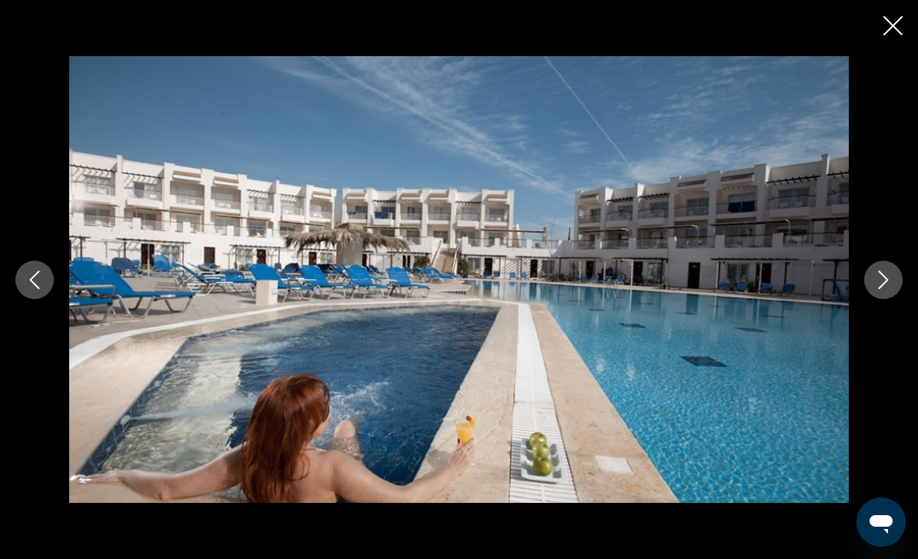
click at [873, 299] on div "Main content" at bounding box center [459, 279] width 918 height 447
click at [871, 295] on button "Next image" at bounding box center [883, 280] width 38 height 38
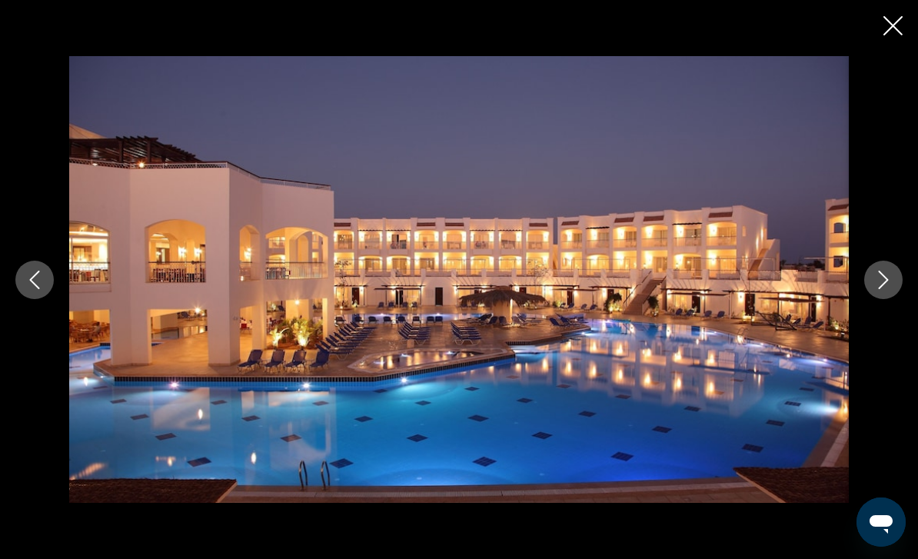
click at [884, 20] on icon "Close slideshow" at bounding box center [892, 25] width 19 height 19
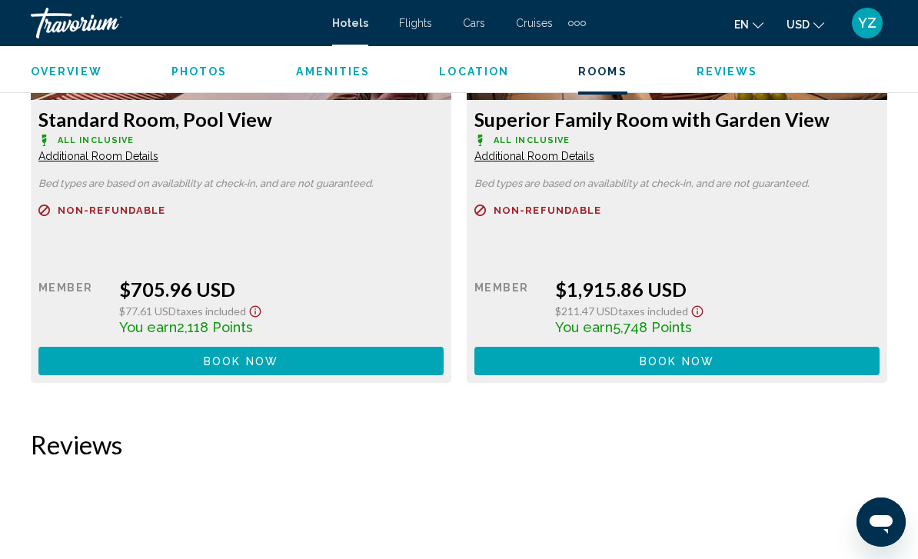
scroll to position [2537, 0]
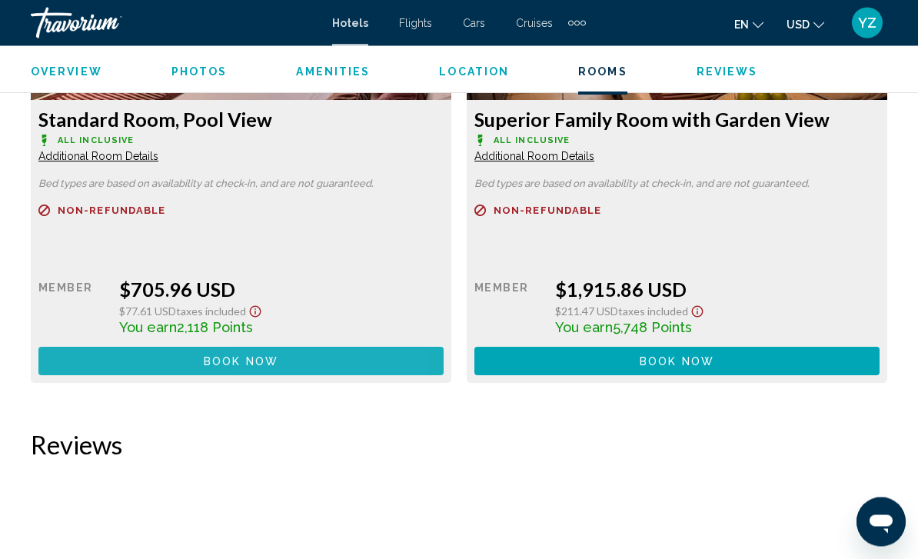
click at [337, 348] on button "Book now No longer available" at bounding box center [240, 361] width 405 height 28
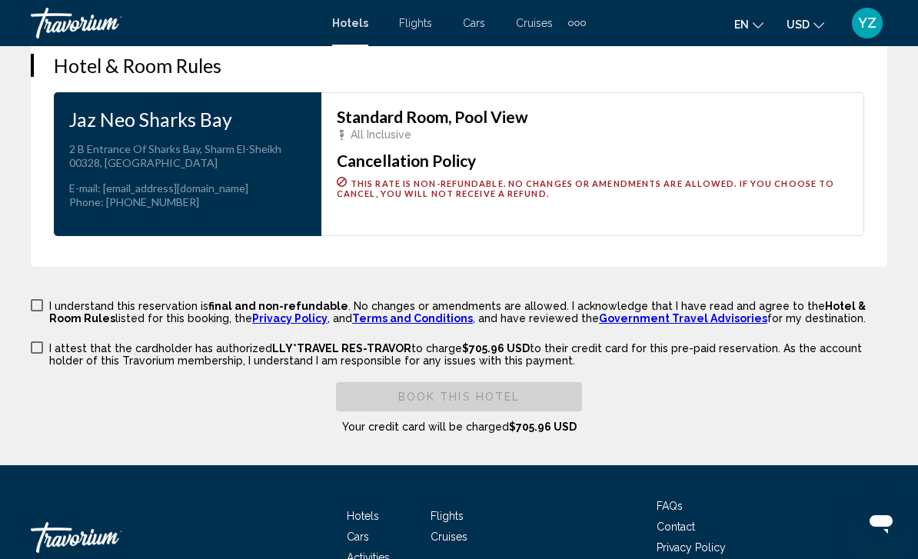
scroll to position [2425, 0]
